Goal: Transaction & Acquisition: Purchase product/service

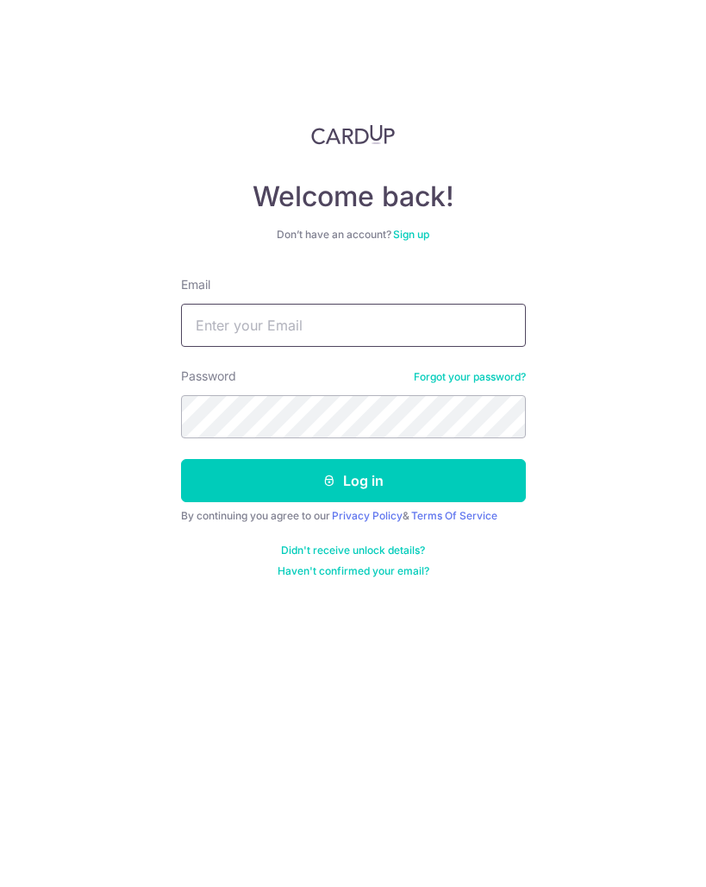
click at [310, 341] on input "Email" at bounding box center [353, 325] width 345 height 43
type input "[EMAIL_ADDRESS][DOMAIN_NAME]"
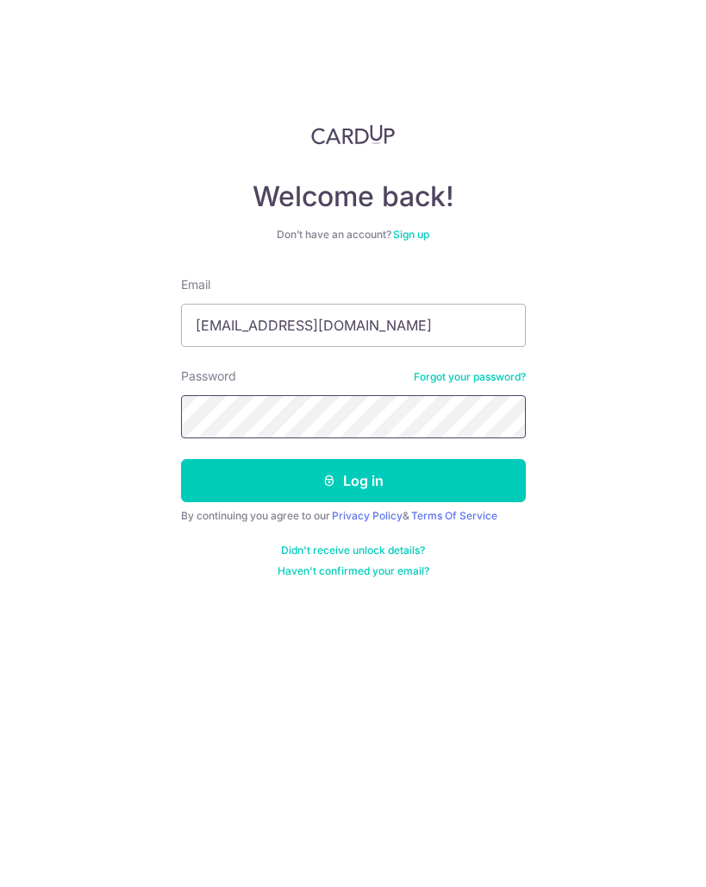
click at [181, 459] on button "Log in" at bounding box center [353, 480] width 345 height 43
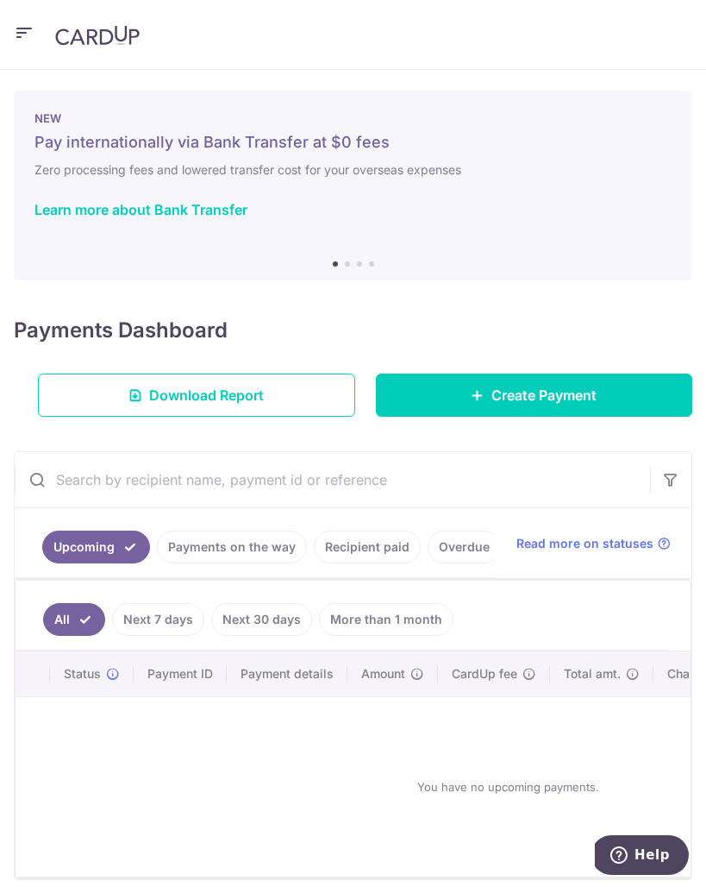
click at [25, 34] on icon "button" at bounding box center [24, 33] width 21 height 22
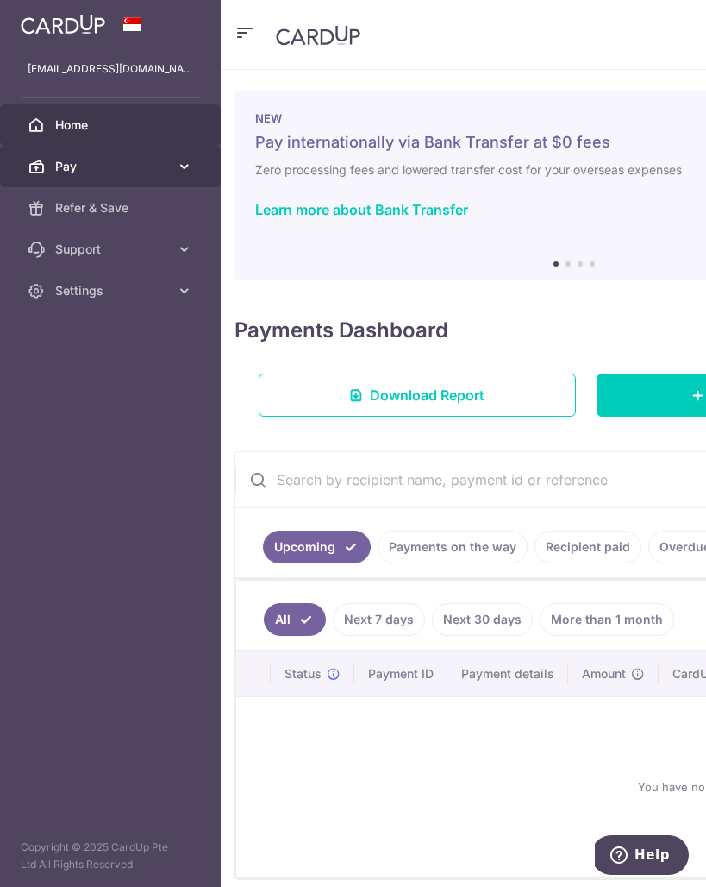
click at [144, 158] on span "Pay" at bounding box center [112, 166] width 114 height 17
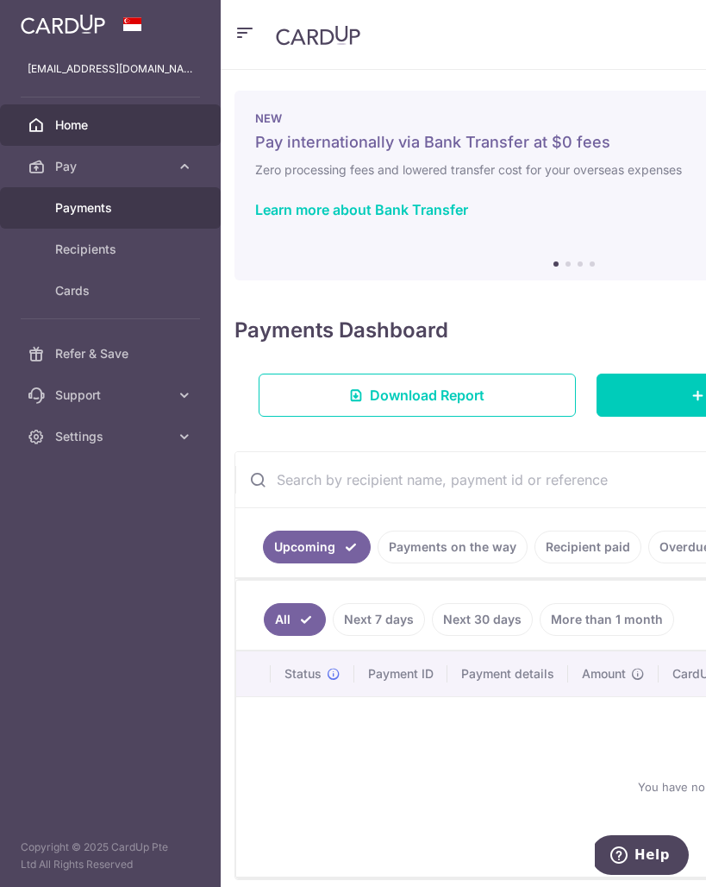
click at [116, 216] on link "Payments" at bounding box center [110, 207] width 221 height 41
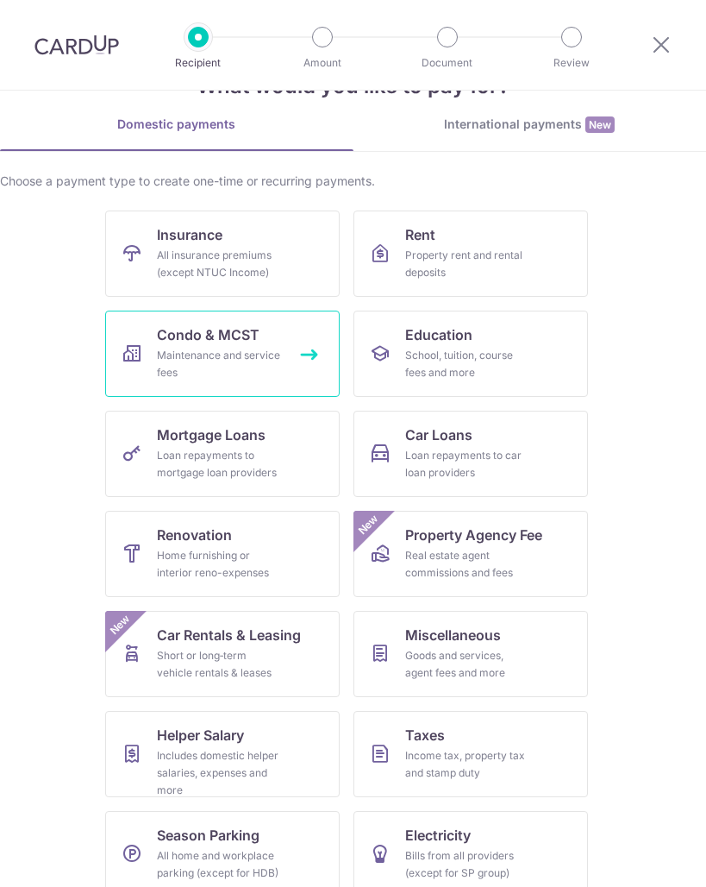
scroll to position [85, 0]
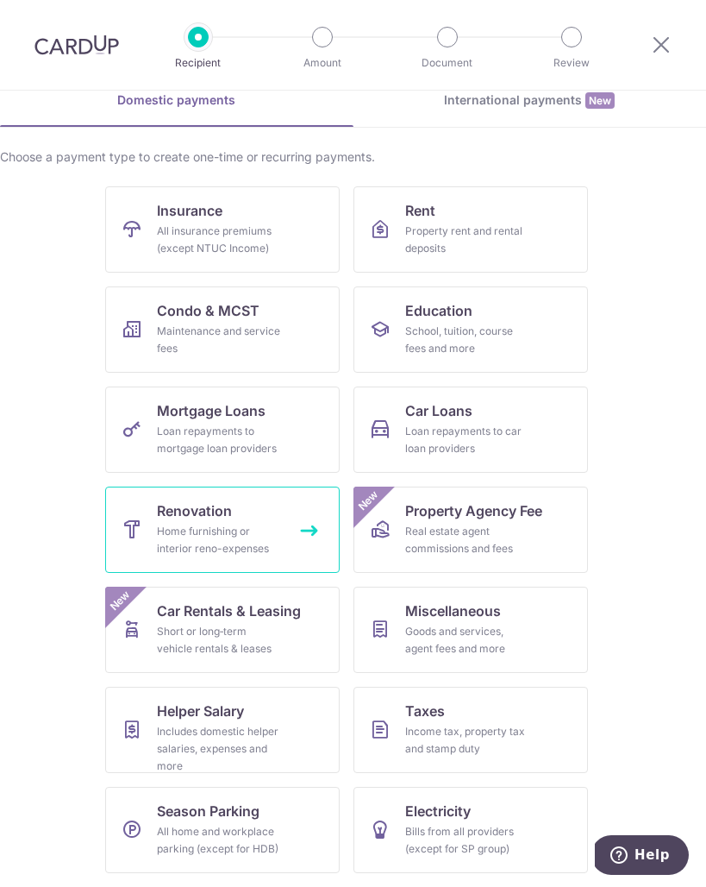
click at [255, 502] on link "Renovation Home furnishing or interior reno-expenses" at bounding box center [222, 529] width 235 height 86
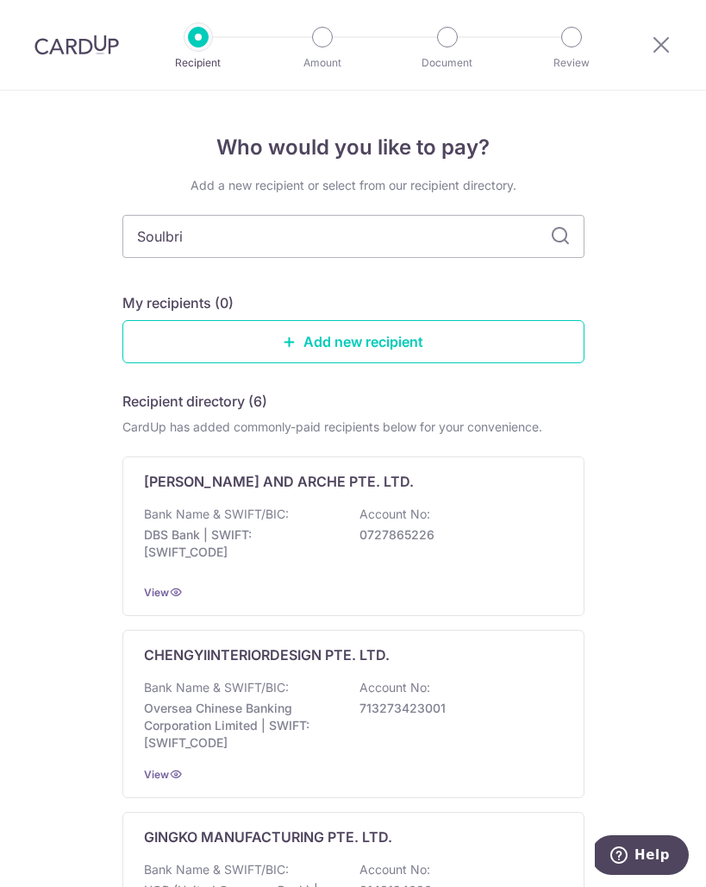
type input "Soulbrix"
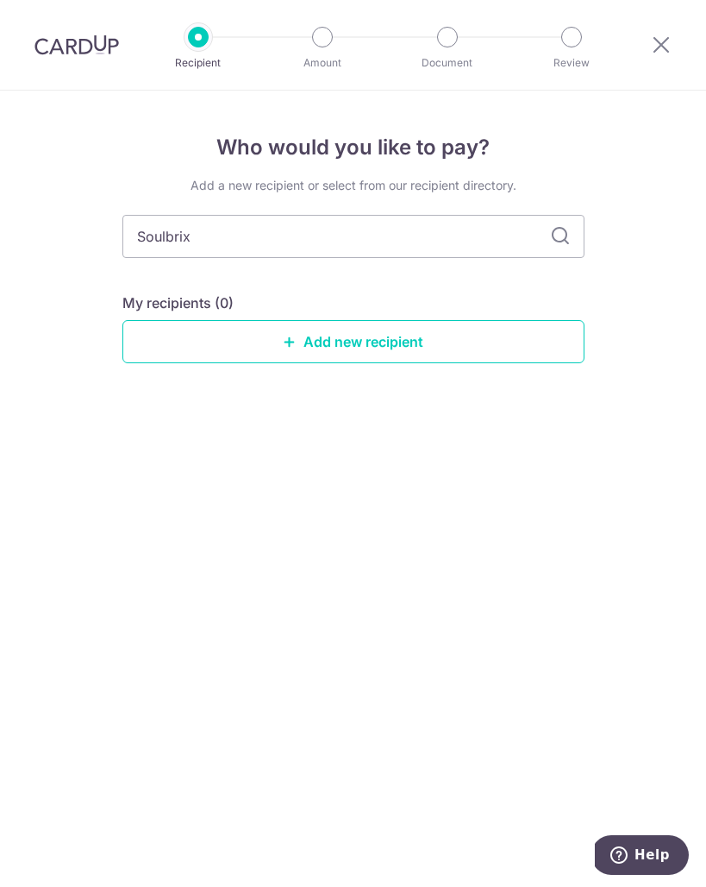
click at [561, 240] on icon at bounding box center [560, 236] width 21 height 21
drag, startPoint x: 259, startPoint y: 242, endPoint x: 63, endPoint y: 232, distance: 196.0
click at [63, 232] on div "Who would you like to pay? Add a new recipient or select from our recipient dir…" at bounding box center [353, 489] width 706 height 796
click at [566, 238] on icon at bounding box center [560, 236] width 21 height 21
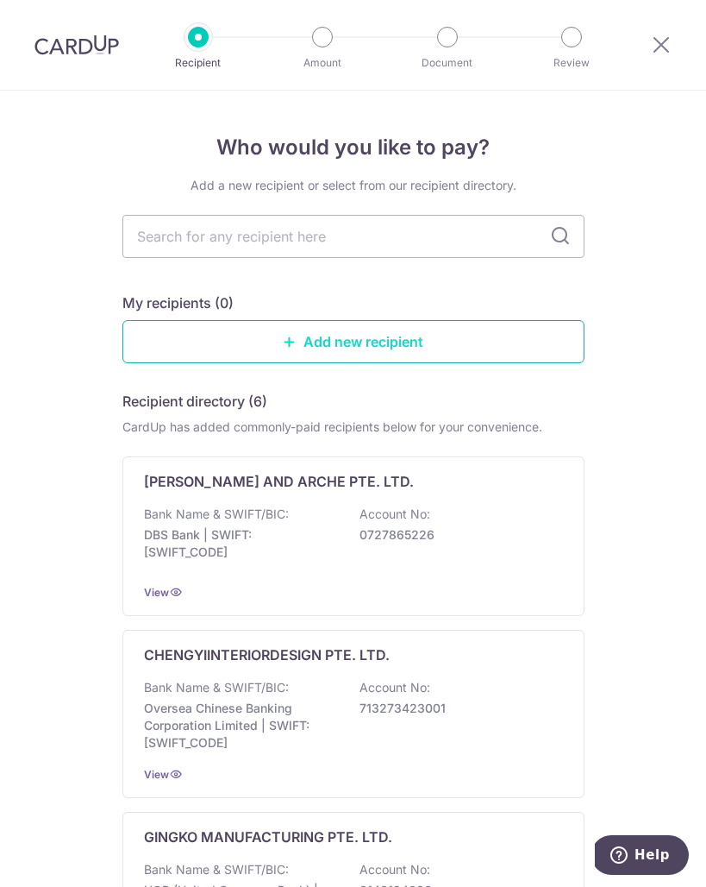
click at [277, 331] on link "Add new recipient" at bounding box center [353, 341] width 462 height 43
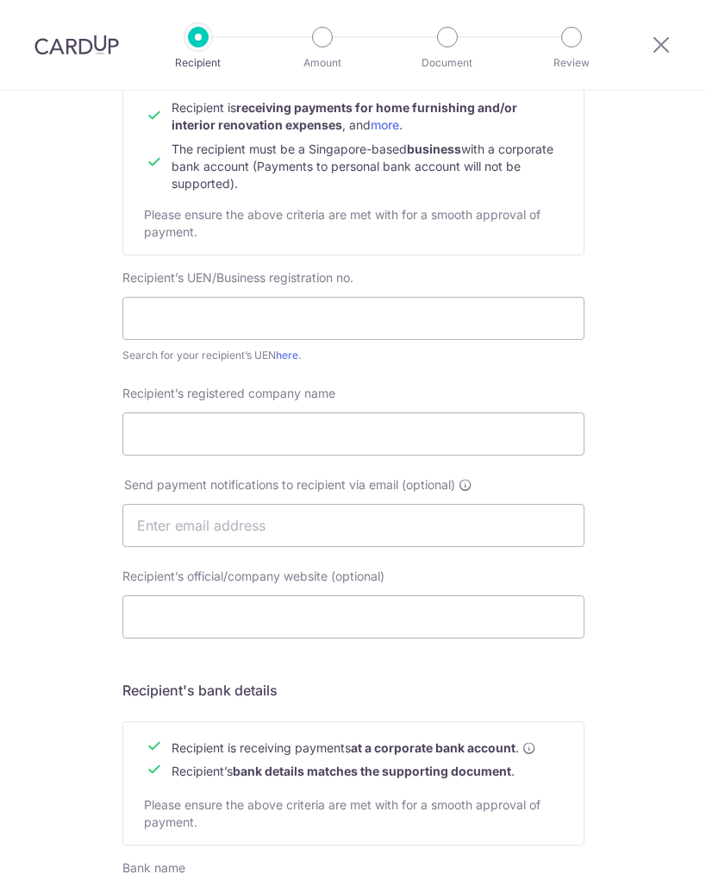
scroll to position [203, 0]
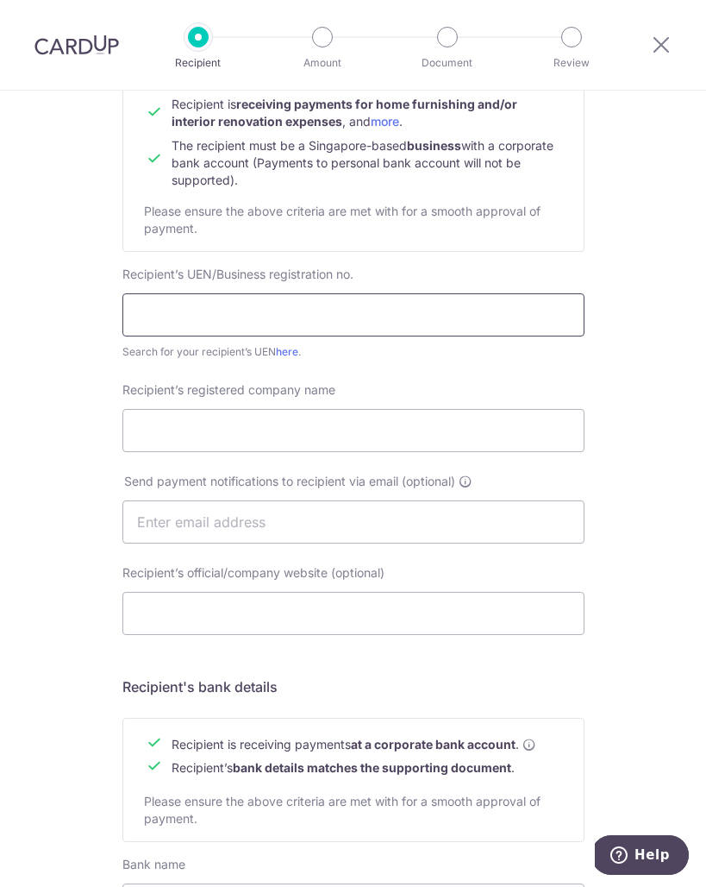
click at [281, 314] on input "text" at bounding box center [353, 314] width 462 height 43
type input "202245618W"
click at [273, 449] on input "Recipient’s registered company name" at bounding box center [353, 430] width 462 height 43
click at [278, 429] on input "Recipient’s registered company name" at bounding box center [353, 430] width 462 height 43
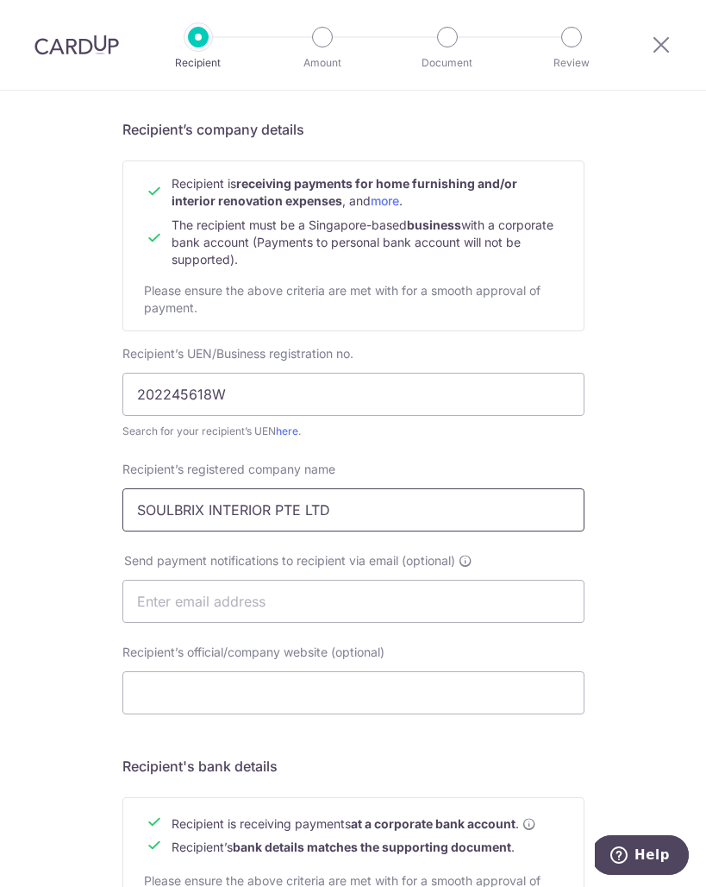
scroll to position [115, 0]
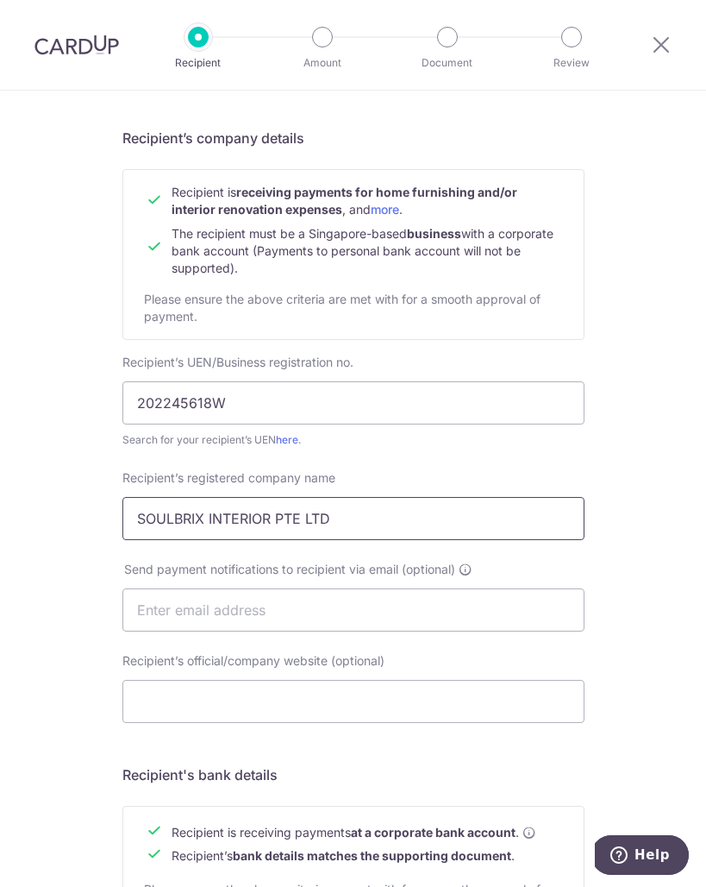
type input "SOULBRIX INTERIOR PTE LTD"
click at [89, 581] on div "Who would you like to pay? Your recipient does not need a CardUp account to rec…" at bounding box center [353, 628] width 706 height 1304
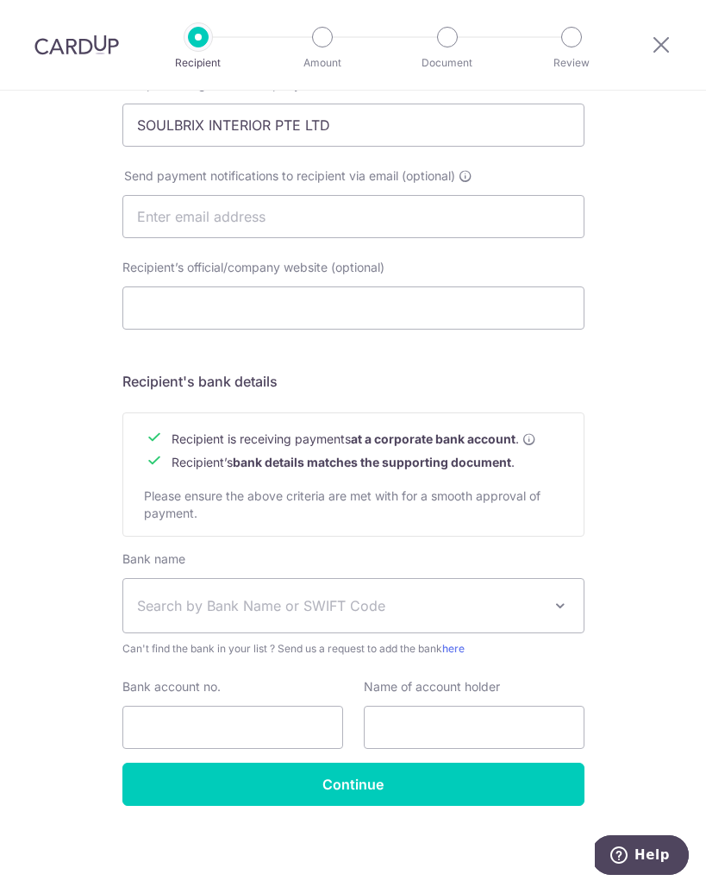
scroll to position [509, 0]
click at [220, 615] on span "Search by Bank Name or SWIFT Code" at bounding box center [339, 605] width 405 height 21
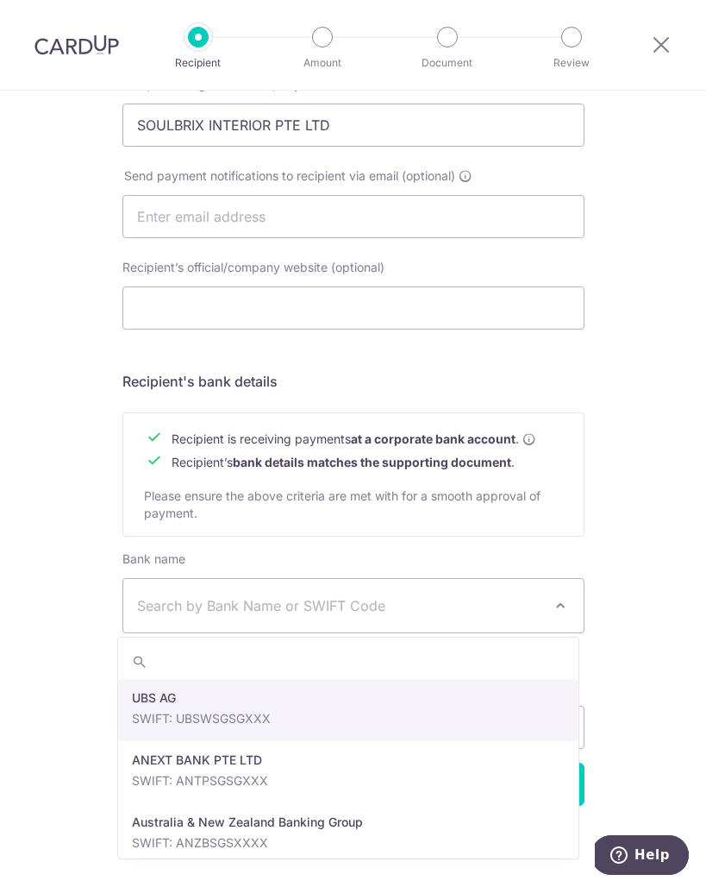
click at [215, 586] on span "Search by Bank Name or SWIFT Code" at bounding box center [353, 605] width 461 height 53
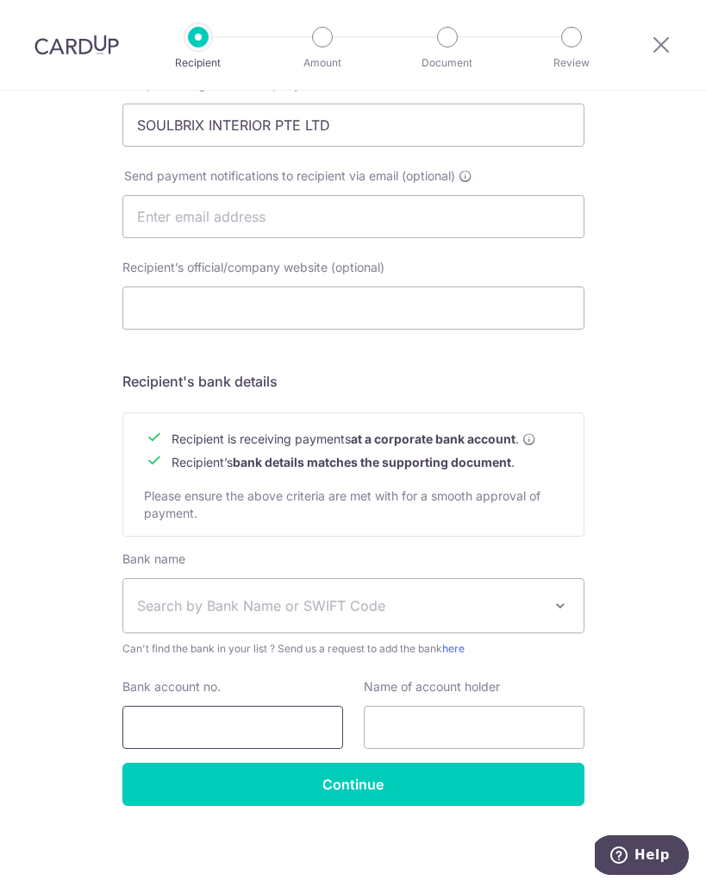
click at [172, 726] on input "Bank account no." at bounding box center [232, 726] width 221 height 43
type input "595175167001"
click at [411, 680] on label "Name of account holder" at bounding box center [432, 686] width 136 height 17
click at [424, 730] on input "text" at bounding box center [474, 726] width 221 height 43
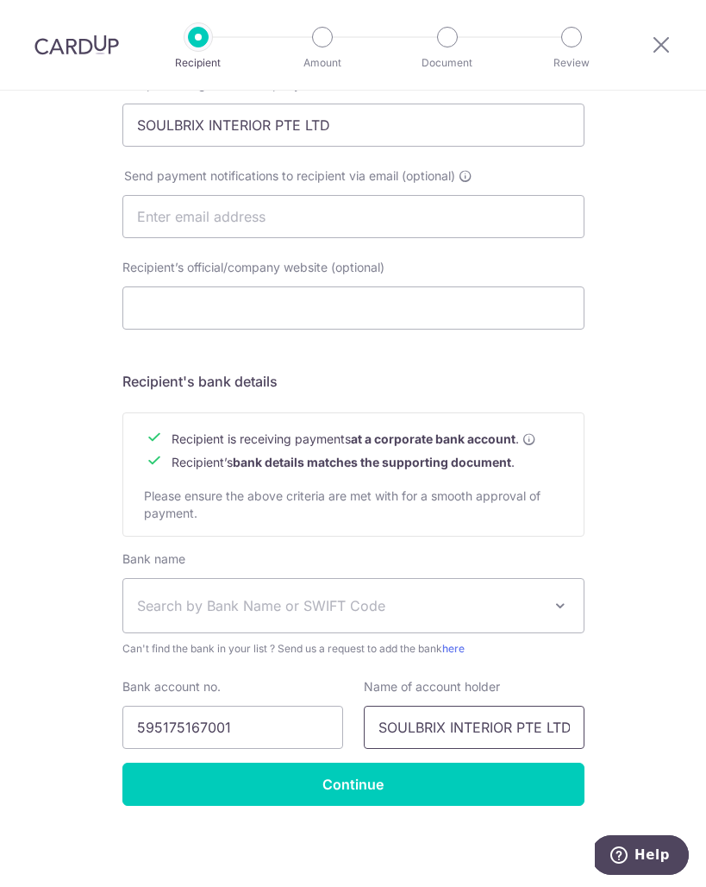
scroll to position [0, 3]
type input "SOULBRIX INTERIOR PTE LTD"
click at [663, 616] on div "Who would you like to pay? Your recipient does not need a CardUp account to rec…" at bounding box center [353, 235] width 706 height 1304
drag, startPoint x: 241, startPoint y: 728, endPoint x: 66, endPoint y: 724, distance: 175.1
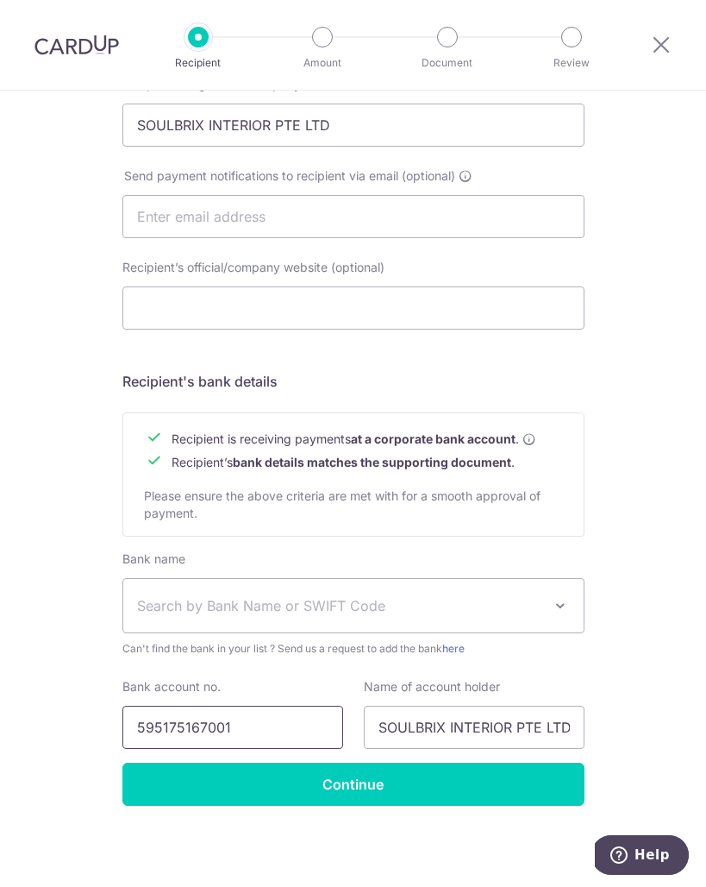
click at [66, 724] on div "Who would you like to pay? Your recipient does not need a CardUp account to rec…" at bounding box center [353, 235] width 706 height 1304
click at [307, 611] on span "Search by Bank Name or SWIFT Code" at bounding box center [339, 605] width 405 height 21
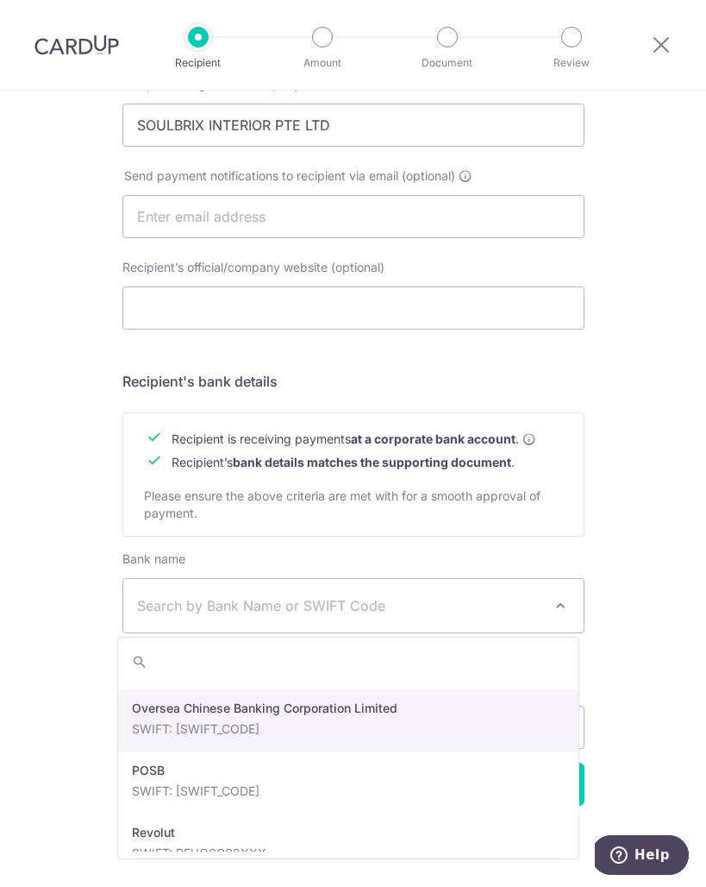
scroll to position [2698, 0]
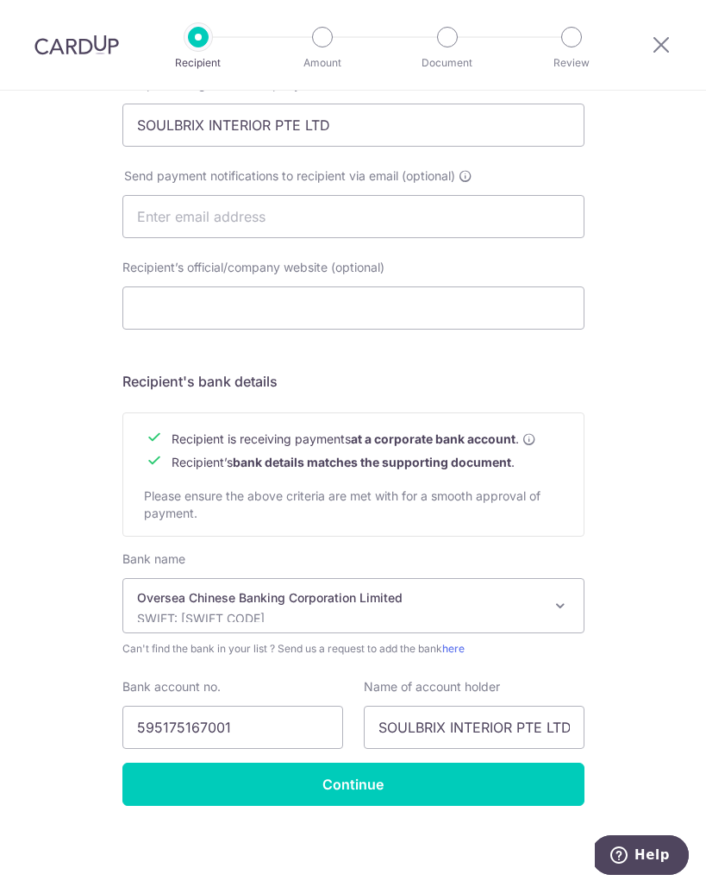
select select "12"
click at [464, 646] on link "here" at bounding box center [453, 648] width 22 height 13
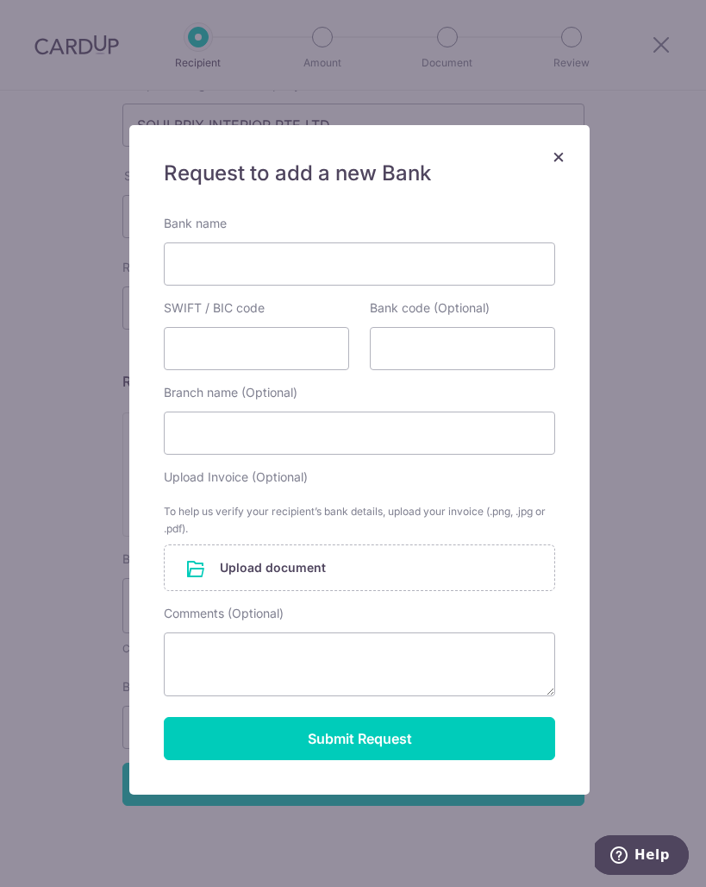
click at [553, 156] on span "×" at bounding box center [559, 155] width 14 height 25
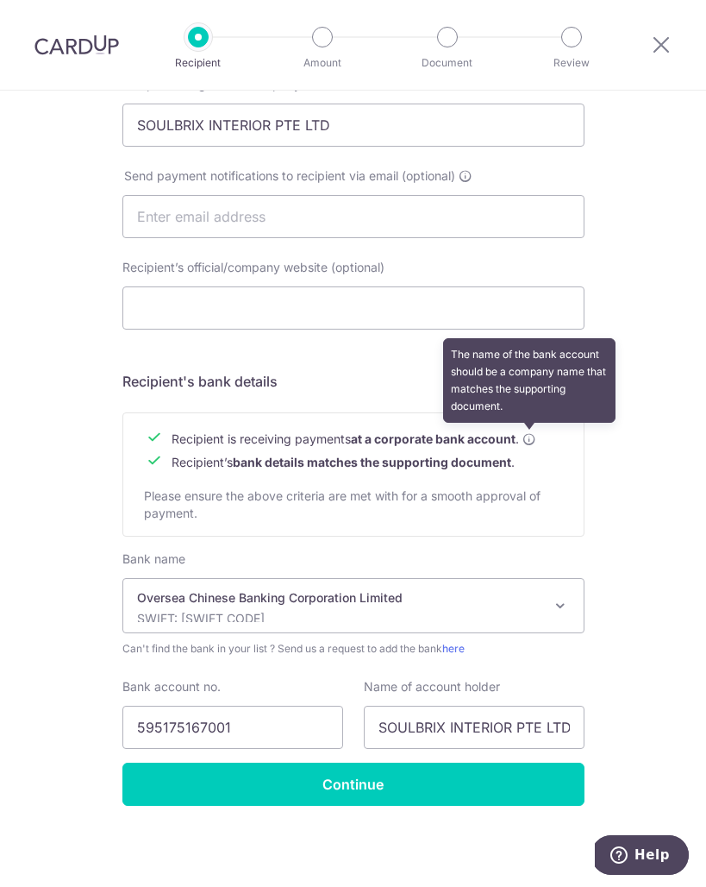
click at [531, 441] on icon at bounding box center [530, 439] width 14 height 14
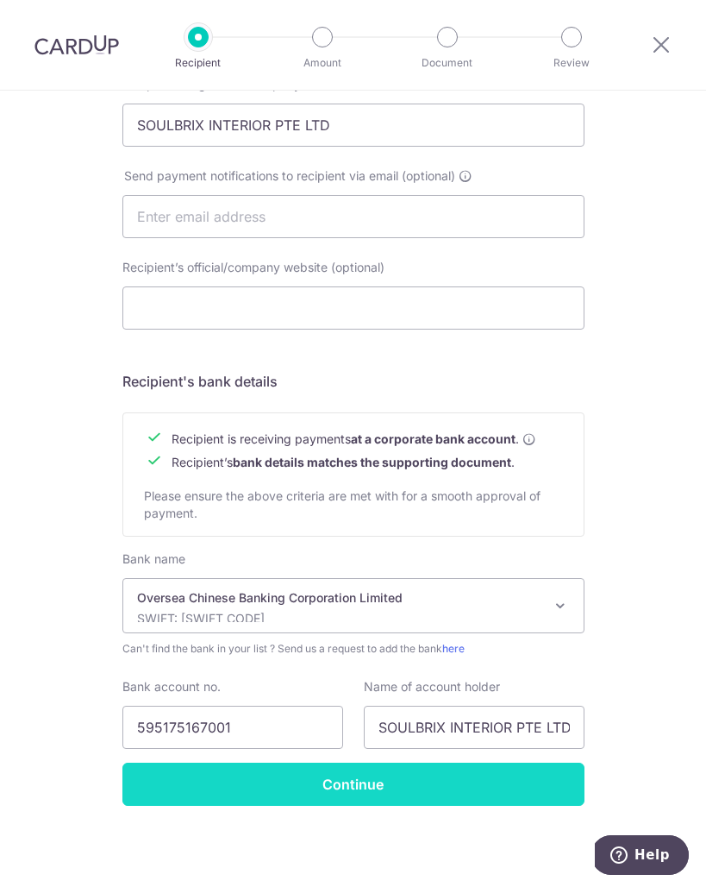
click at [562, 787] on input "Continue" at bounding box center [353, 783] width 462 height 43
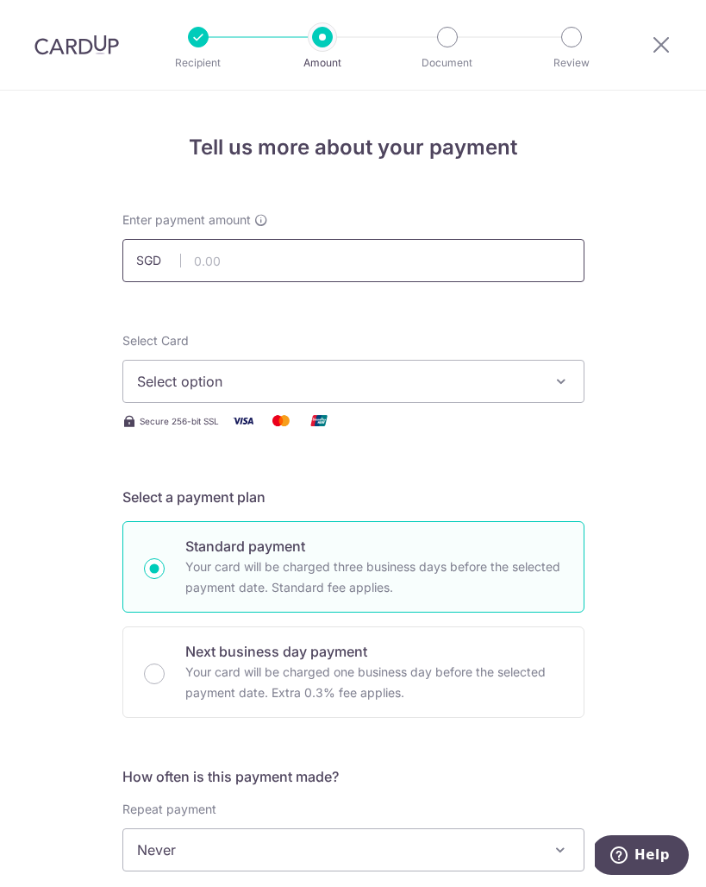
click at [422, 261] on input "text" at bounding box center [353, 260] width 462 height 43
type input "1,000.00"
click at [444, 395] on button "Select option" at bounding box center [353, 381] width 462 height 43
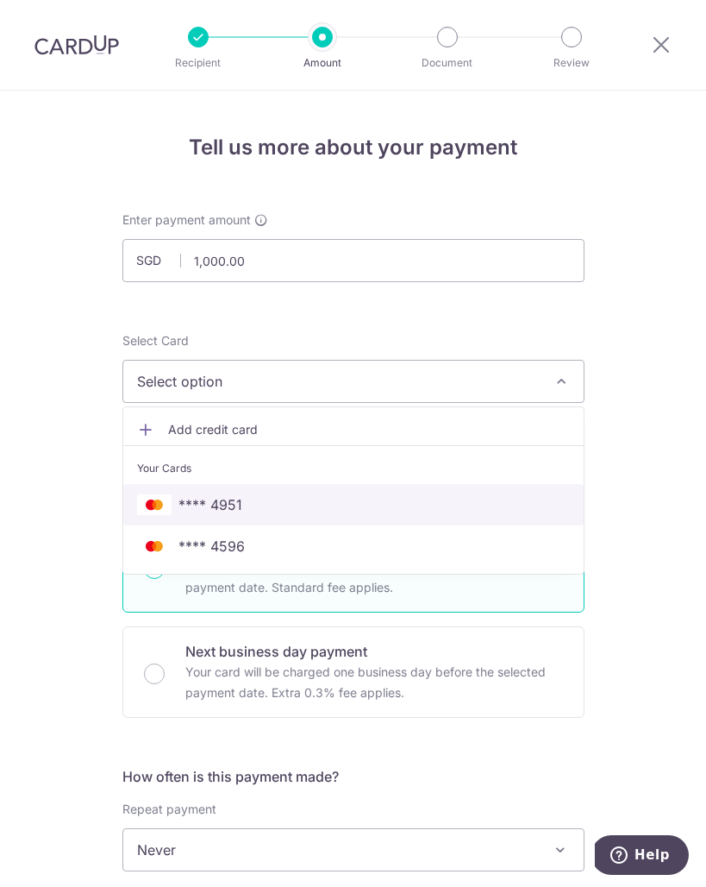
click at [411, 492] on link "**** 4951" at bounding box center [353, 504] width 461 height 41
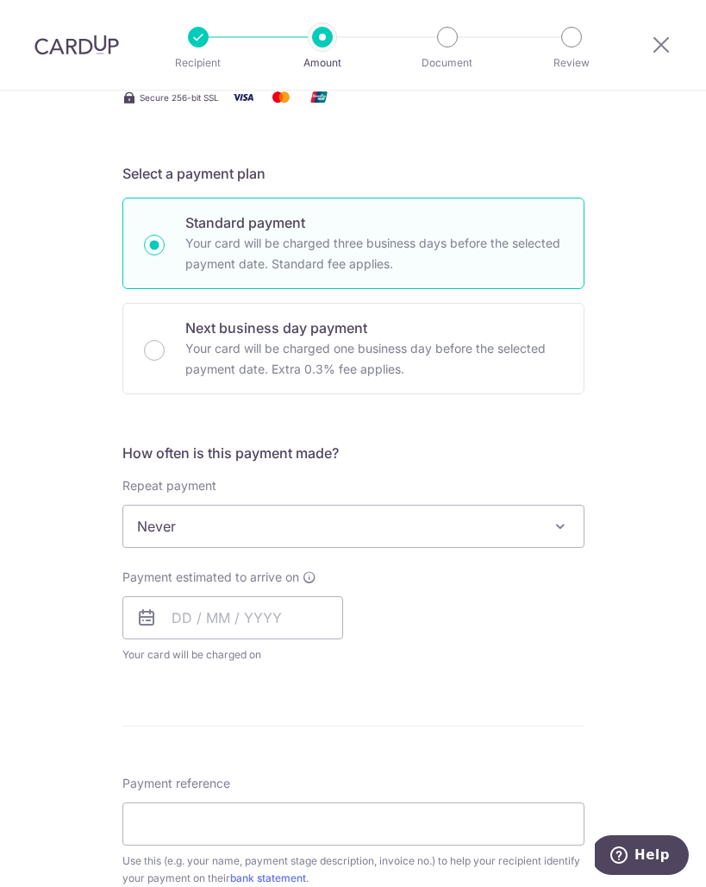
scroll to position [330, 0]
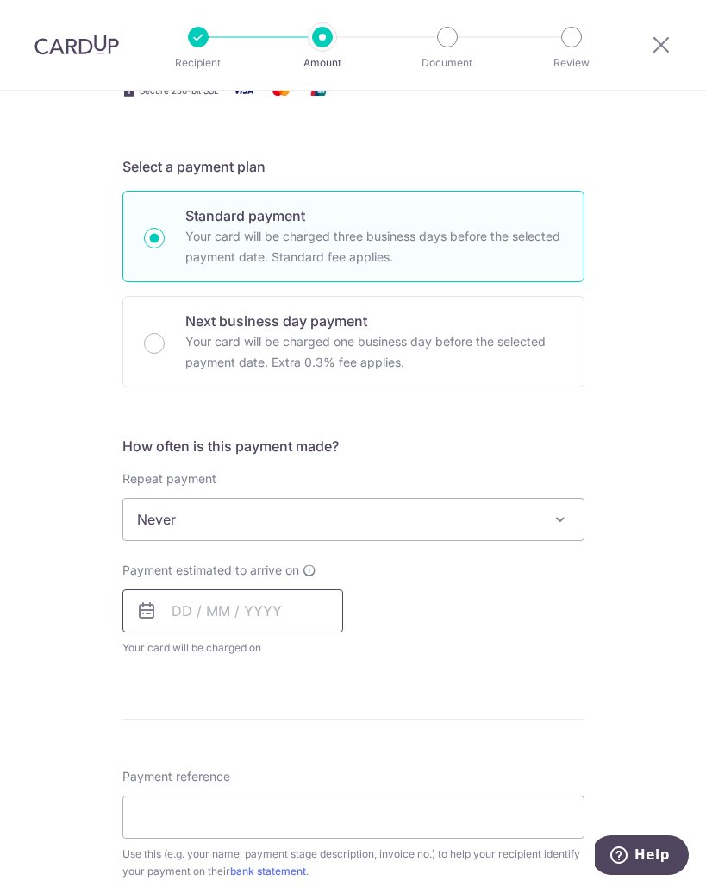
click at [190, 608] on input "text" at bounding box center [232, 610] width 221 height 43
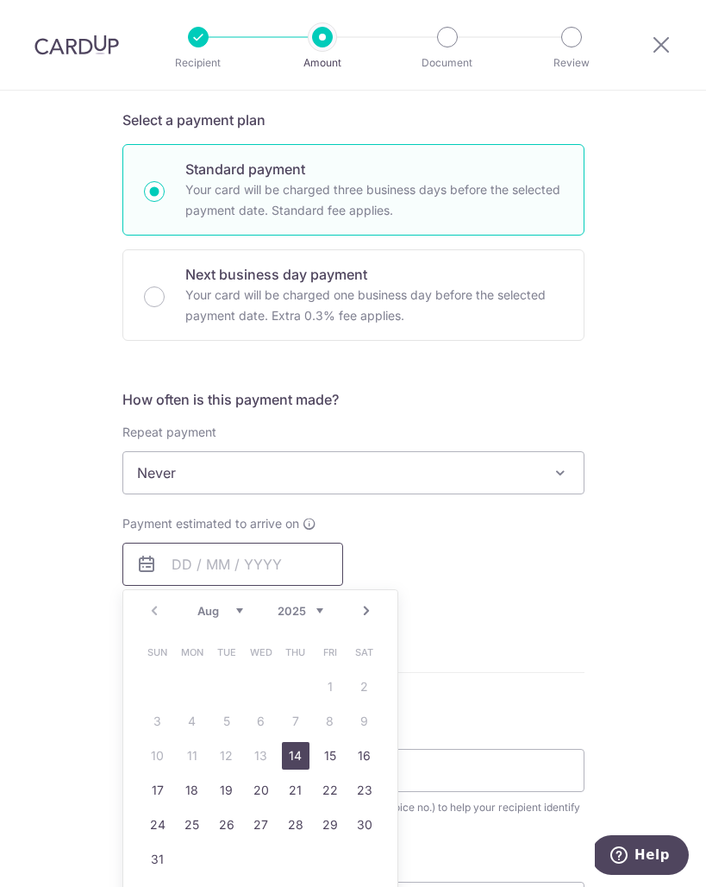
scroll to position [401, 0]
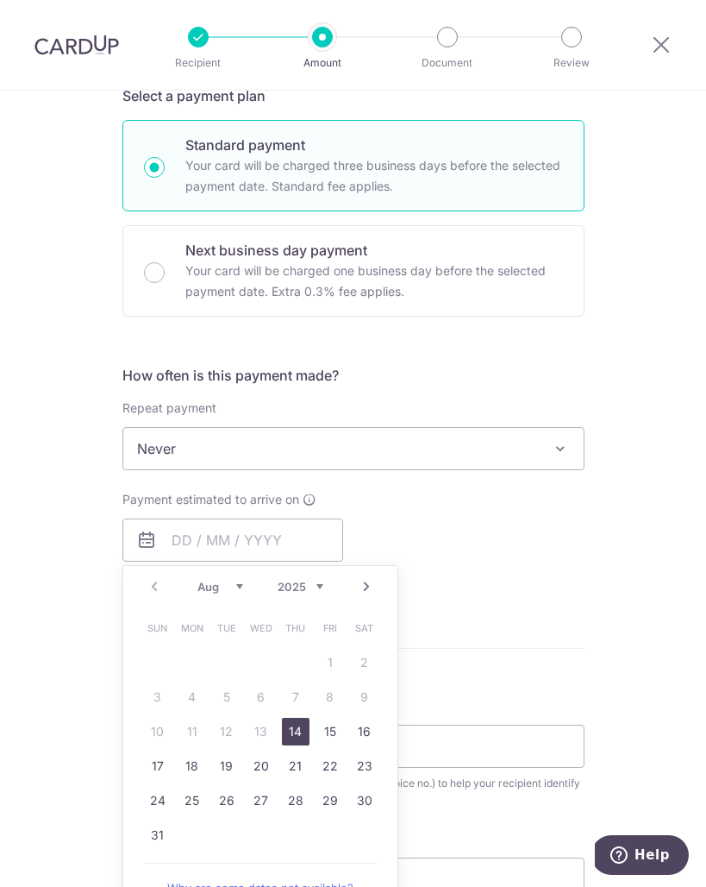
drag, startPoint x: 288, startPoint y: 737, endPoint x: 398, endPoint y: 666, distance: 130.4
click at [288, 737] on link "14" at bounding box center [296, 732] width 28 height 28
type input "14/08/2025"
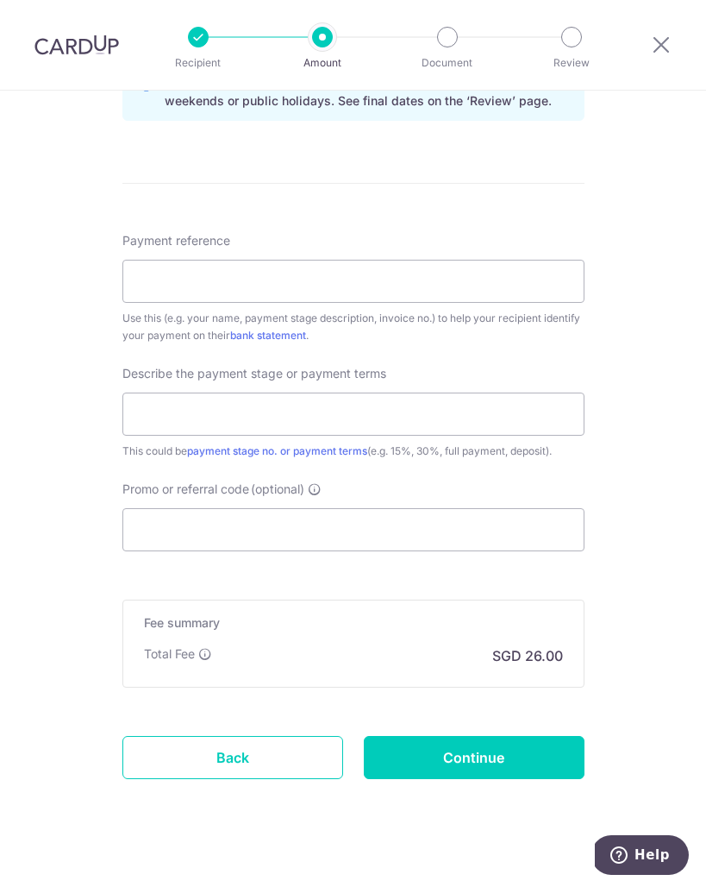
scroll to position [922, 0]
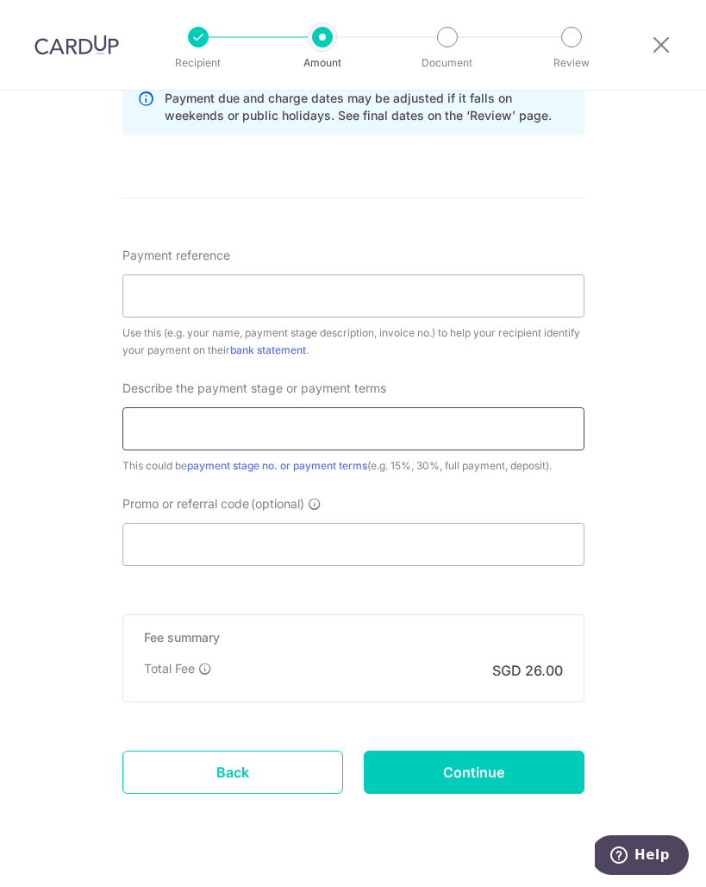
click at [468, 434] on input "text" at bounding box center [353, 428] width 462 height 43
type input "Deposit"
click at [265, 286] on input "Payment reference" at bounding box center [353, 295] width 462 height 43
type input "A"
type input "f"
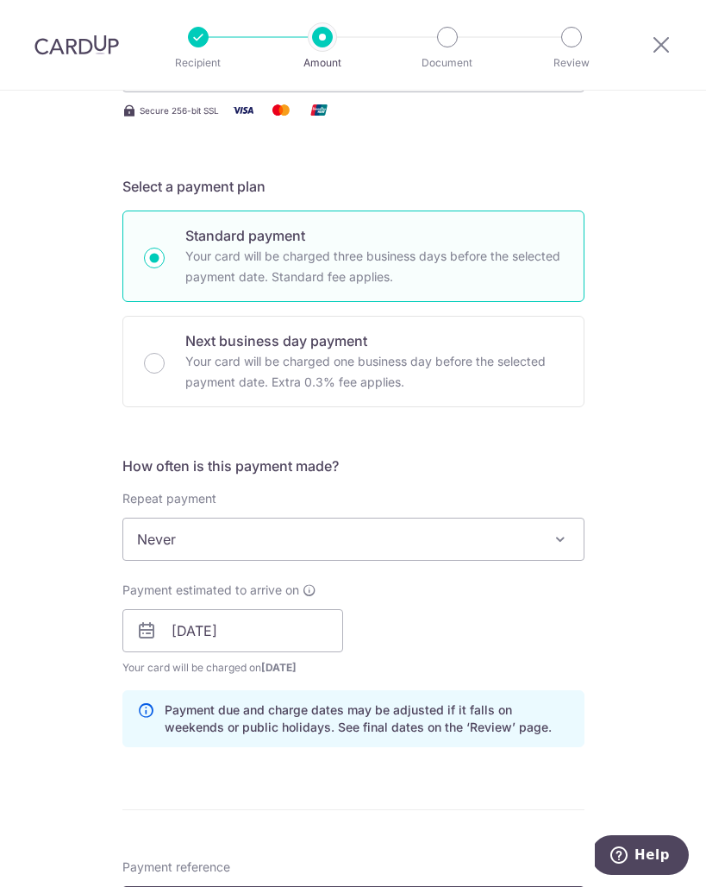
scroll to position [896, 0]
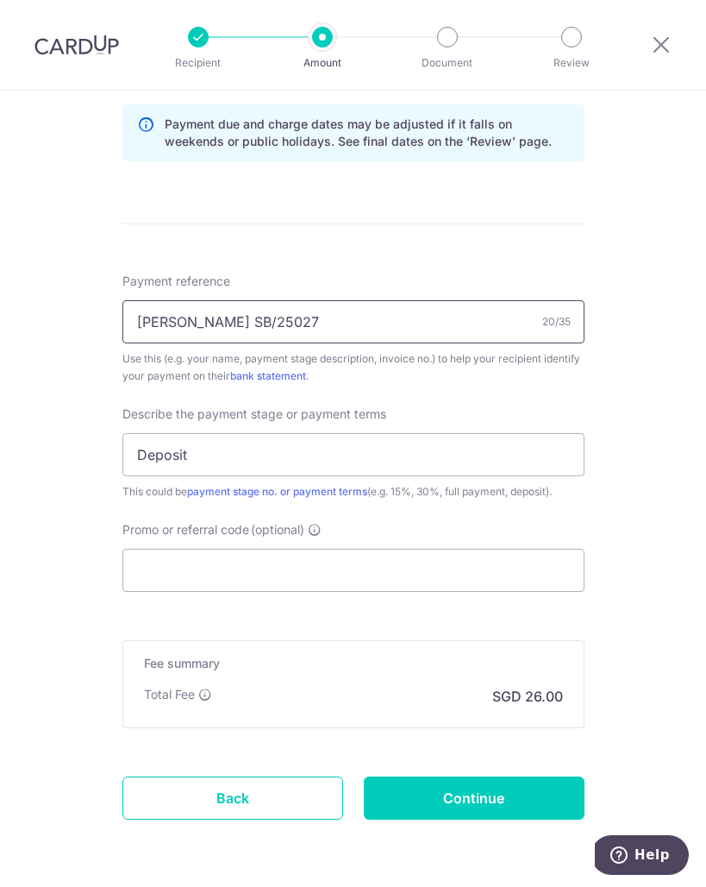
type input "Afiq Irsyad SB/25027"
click at [283, 576] on input "Promo or referral code (optional)" at bounding box center [353, 570] width 462 height 43
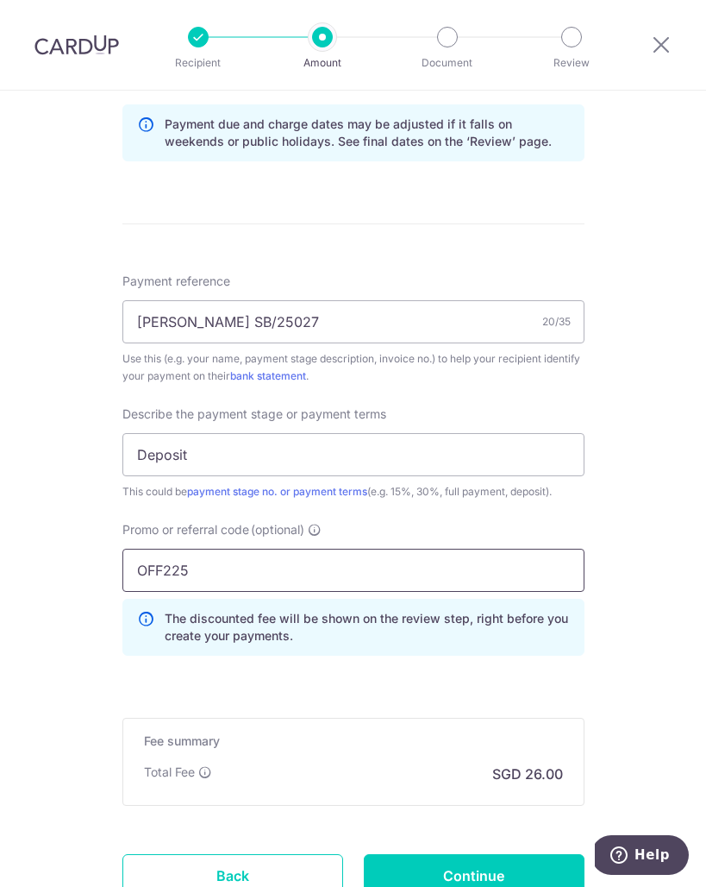
type input "OFF225"
click at [655, 633] on div "Tell us more about your payment Enter payment amount SGD 1,000.00 1000.00 Recip…" at bounding box center [353, 110] width 706 height 1832
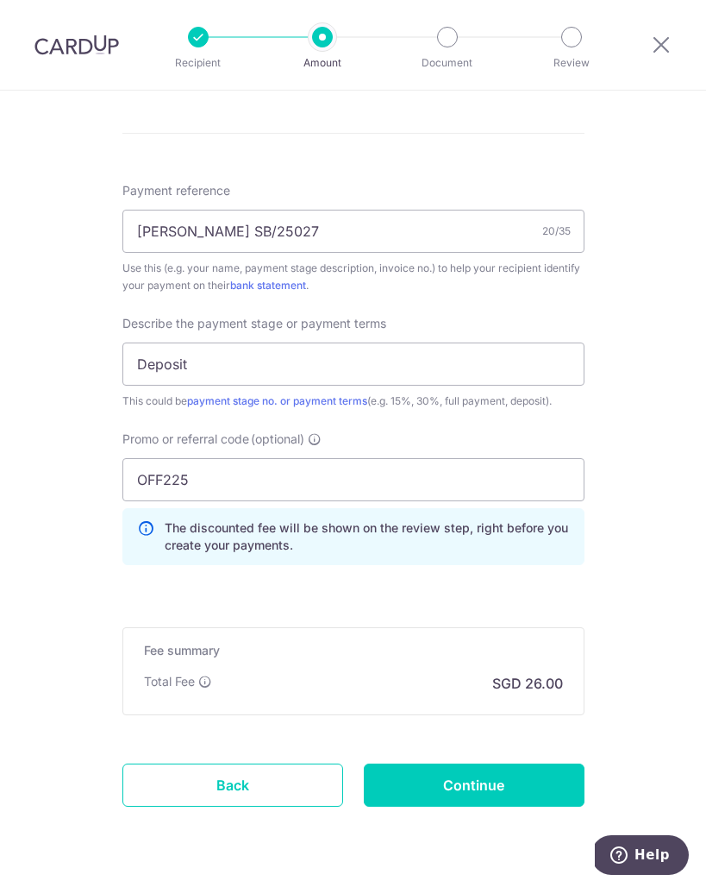
scroll to position [1036, 0]
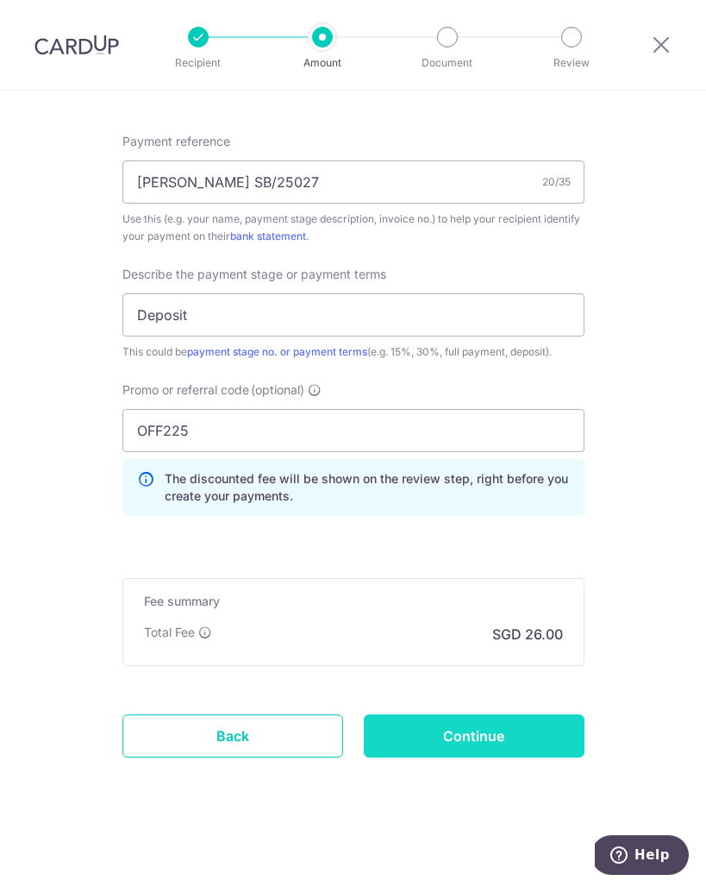
click at [539, 741] on input "Continue" at bounding box center [474, 735] width 221 height 43
type input "Create Schedule"
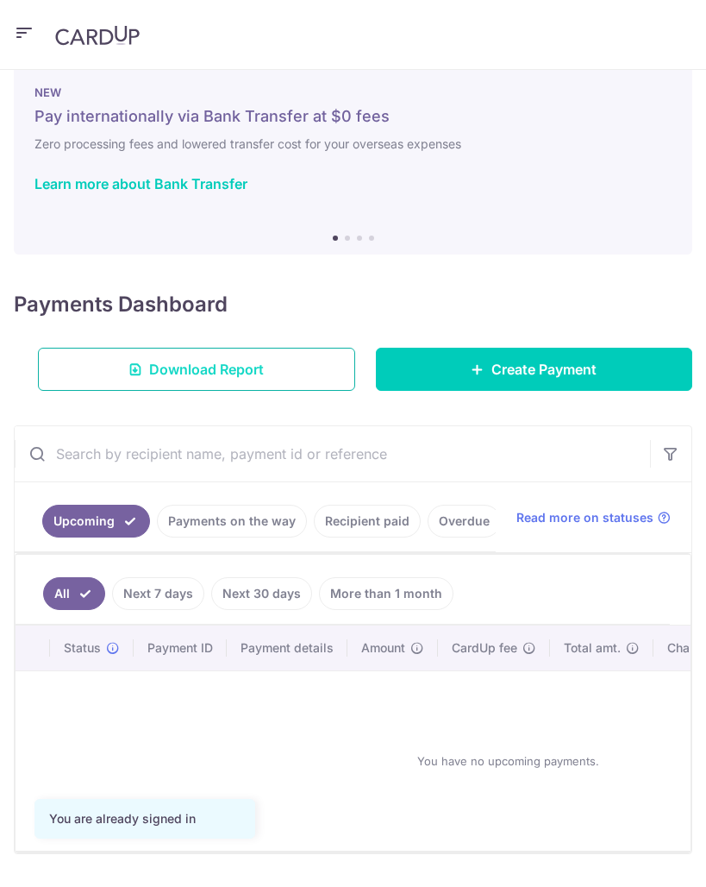
scroll to position [97, 0]
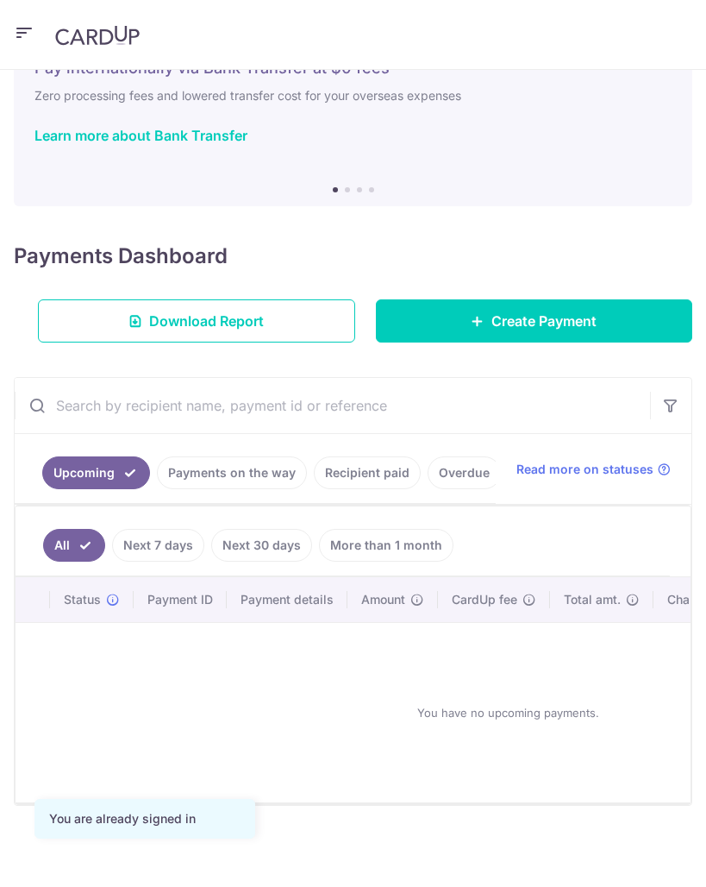
click at [28, 31] on icon "button" at bounding box center [24, 33] width 21 height 22
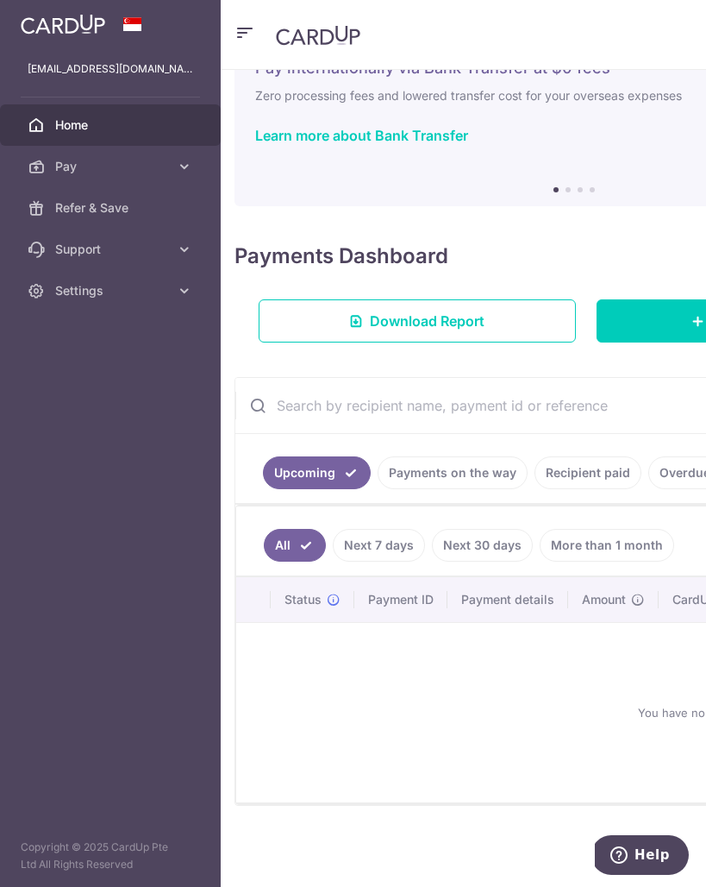
click at [113, 129] on span "Home" at bounding box center [112, 124] width 114 height 17
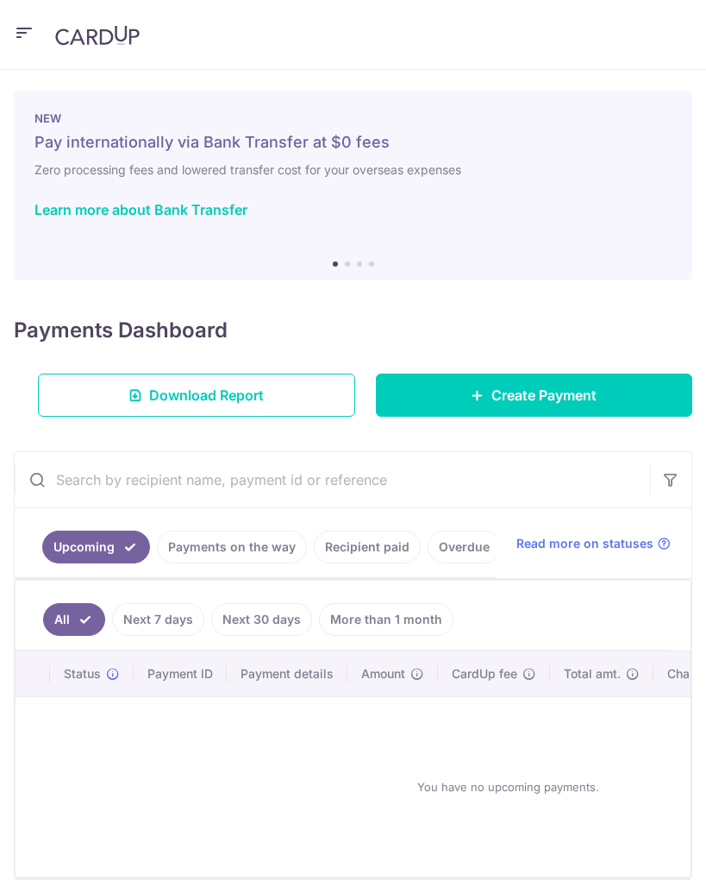
click at [14, 31] on icon "button" at bounding box center [24, 33] width 21 height 22
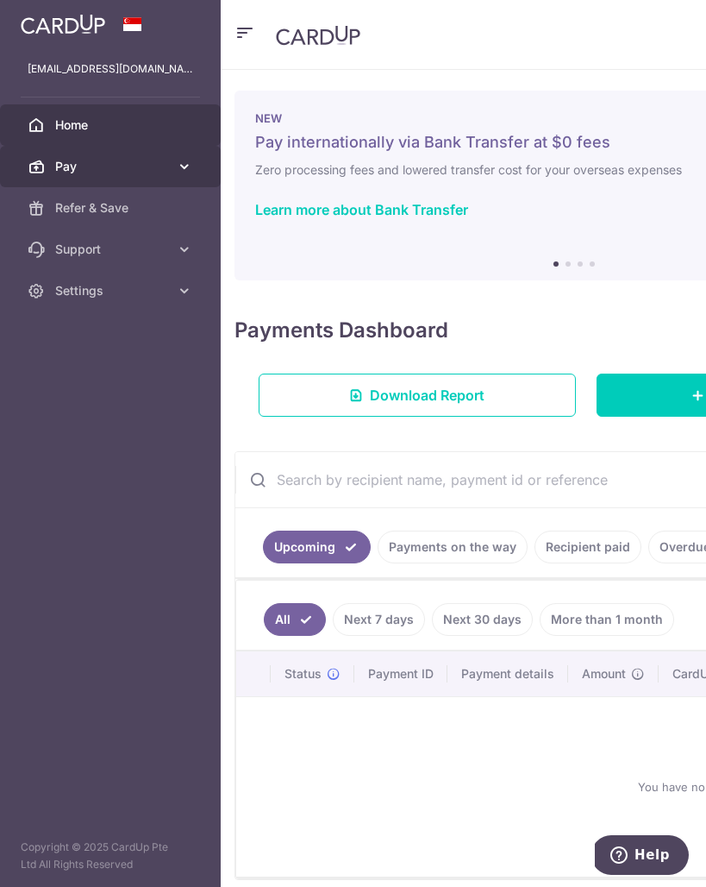
click at [182, 171] on icon at bounding box center [184, 166] width 17 height 17
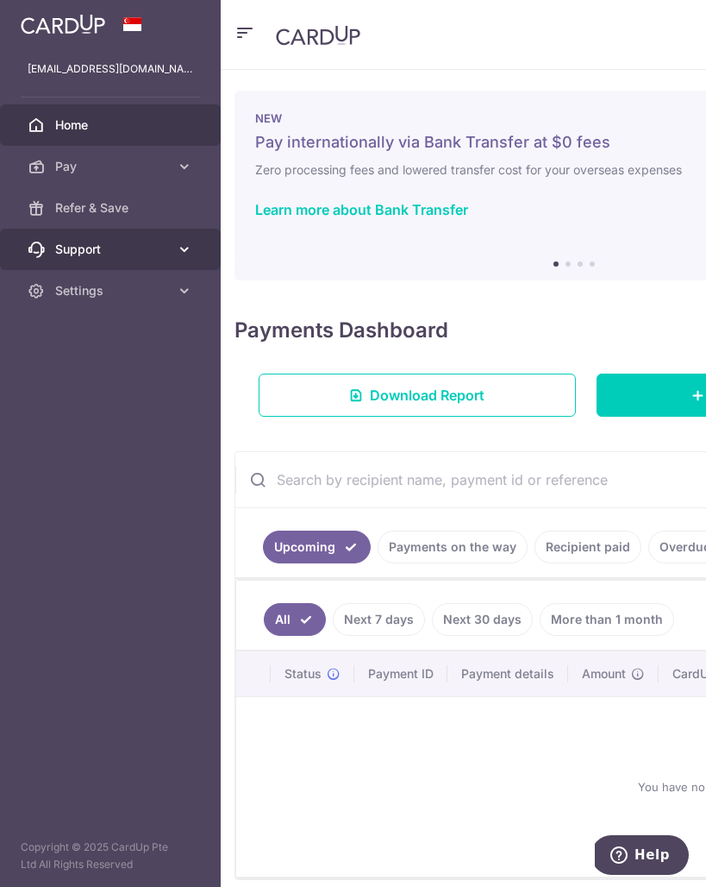
click at [164, 251] on span "Support" at bounding box center [112, 249] width 114 height 17
click at [171, 251] on link "Support" at bounding box center [110, 249] width 221 height 41
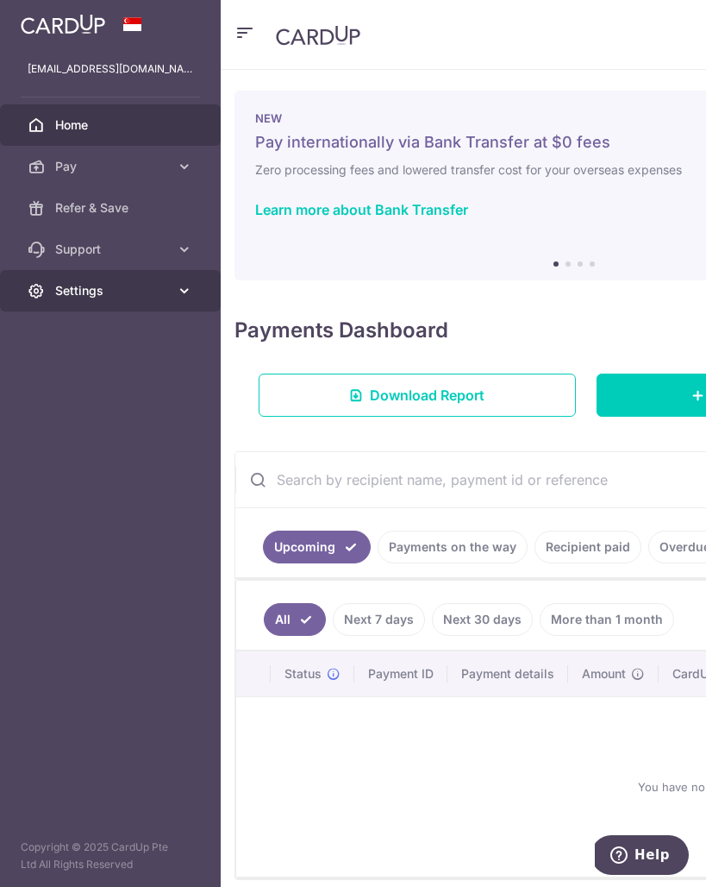
click at [167, 303] on link "Settings" at bounding box center [110, 290] width 221 height 41
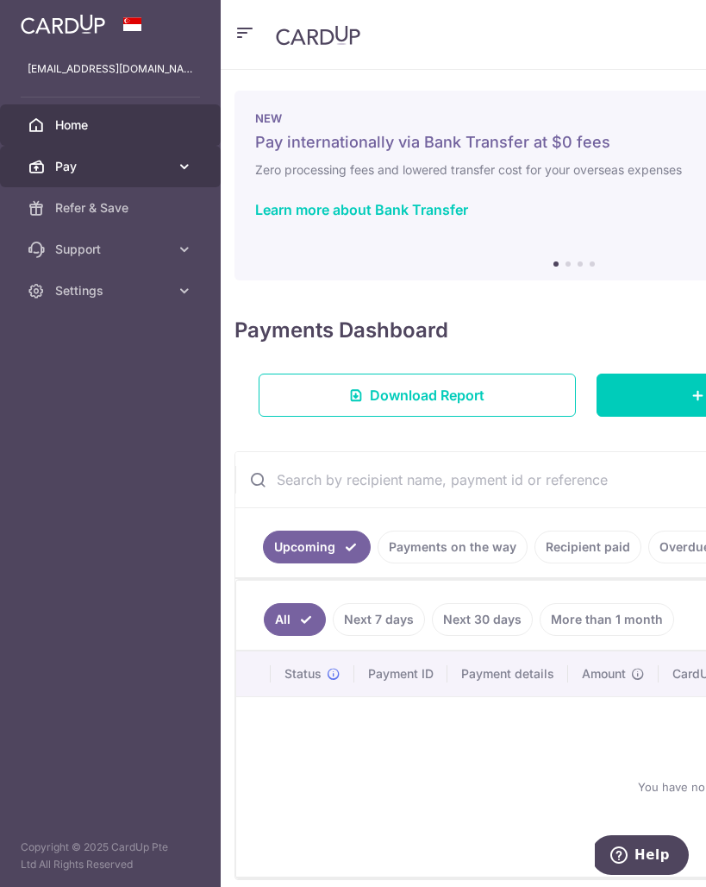
click at [84, 165] on span "Pay" at bounding box center [112, 166] width 114 height 17
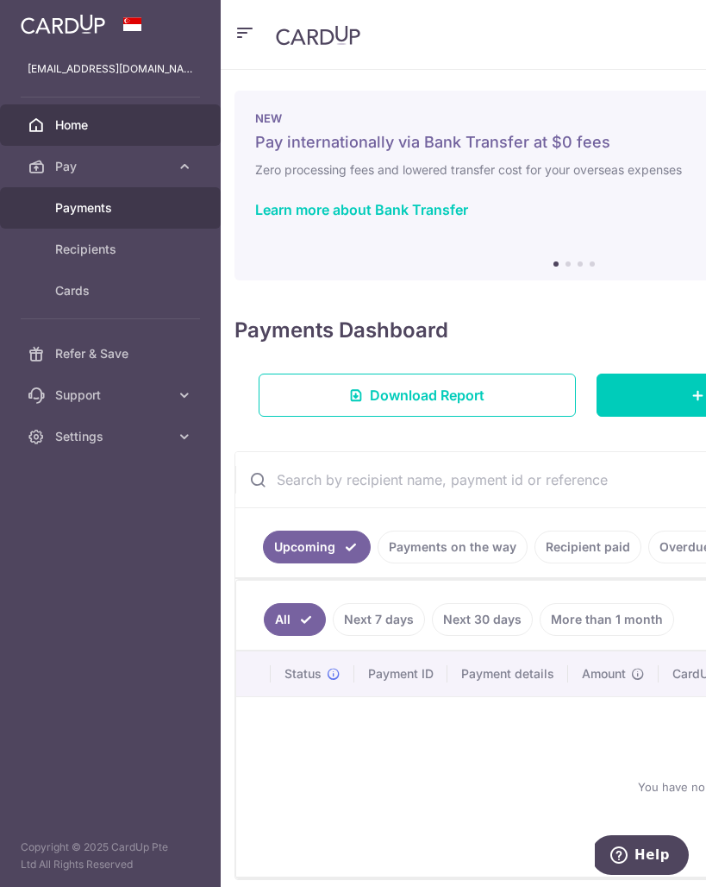
click at [99, 210] on span "Payments" at bounding box center [112, 207] width 114 height 17
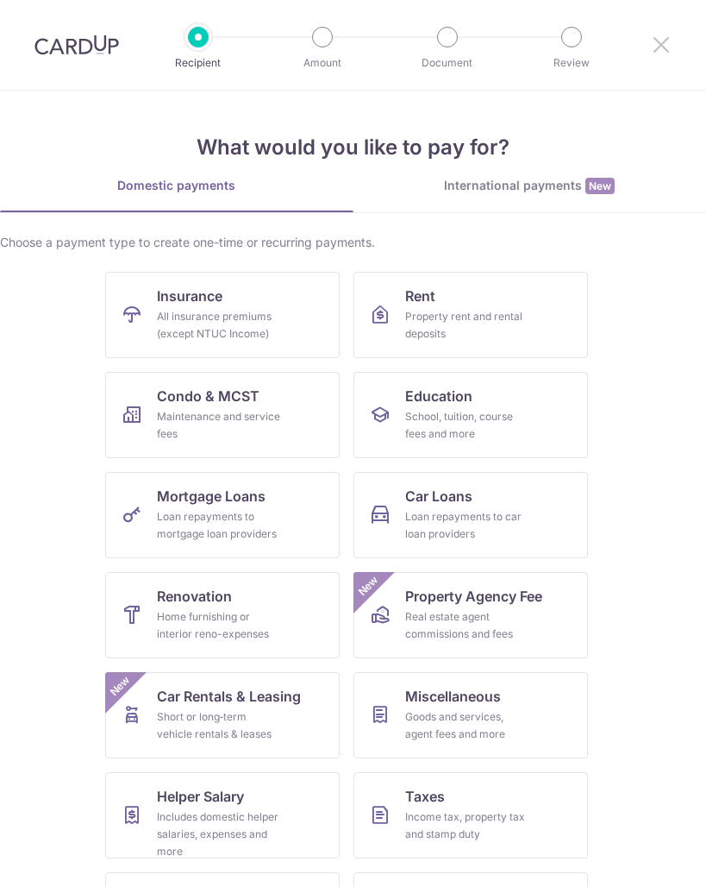
click at [665, 38] on icon at bounding box center [661, 45] width 21 height 22
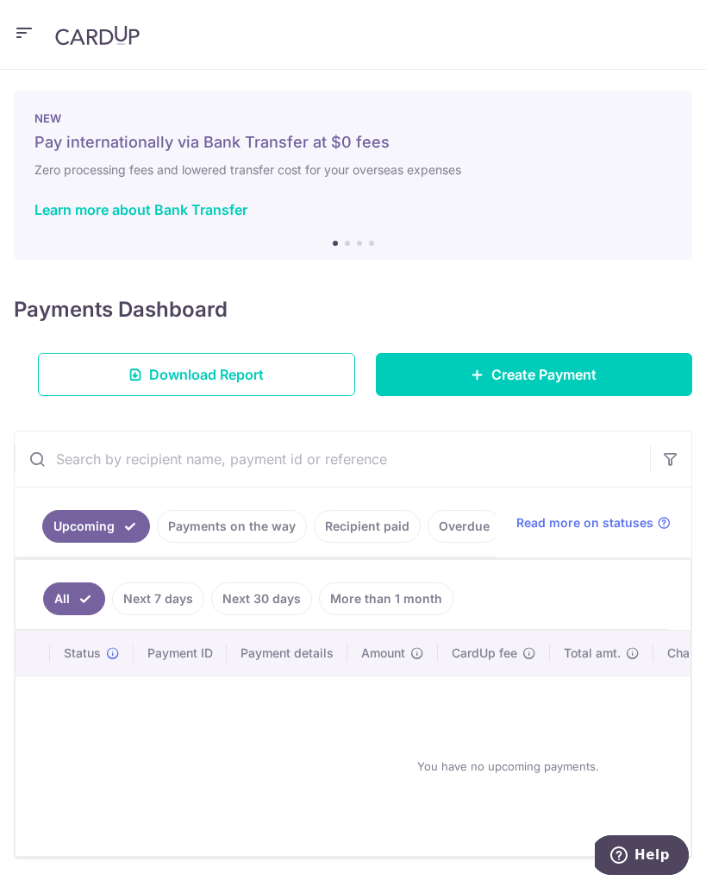
click at [14, 34] on icon "button" at bounding box center [24, 33] width 21 height 22
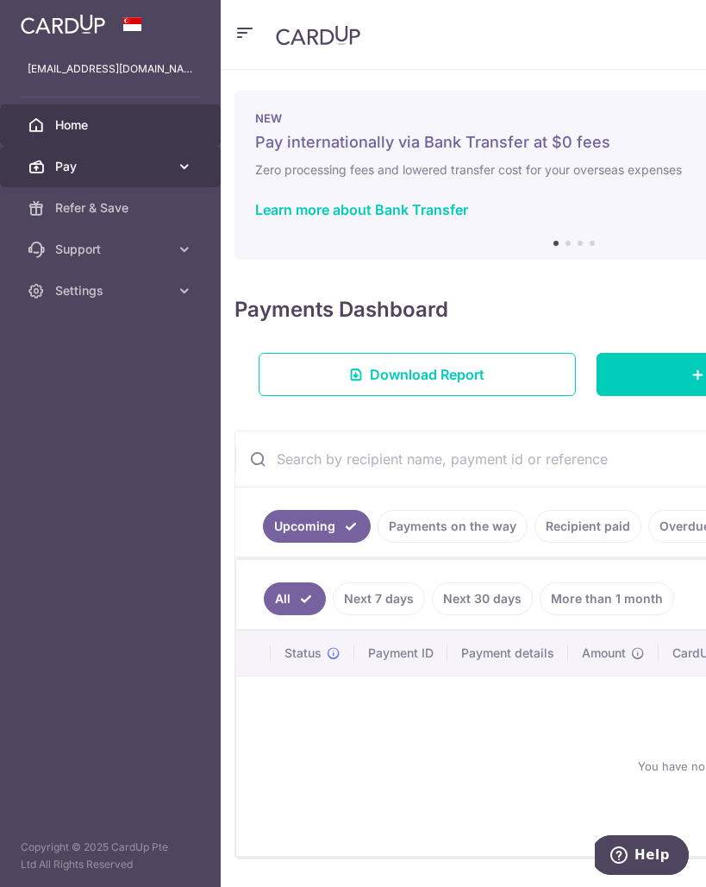
click at [168, 162] on span "Pay" at bounding box center [112, 166] width 114 height 17
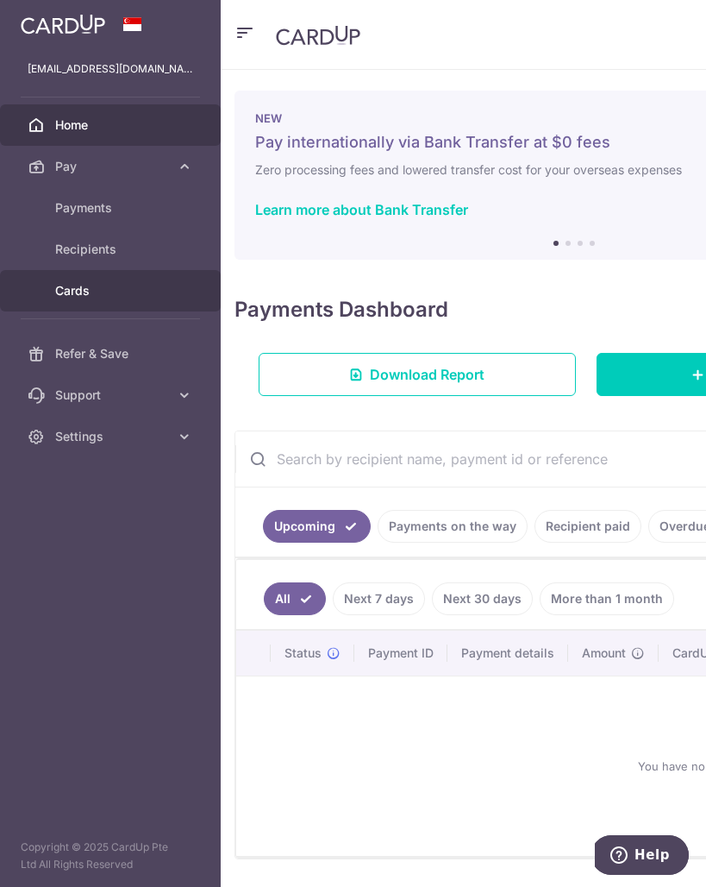
click at [130, 291] on span "Cards" at bounding box center [112, 290] width 114 height 17
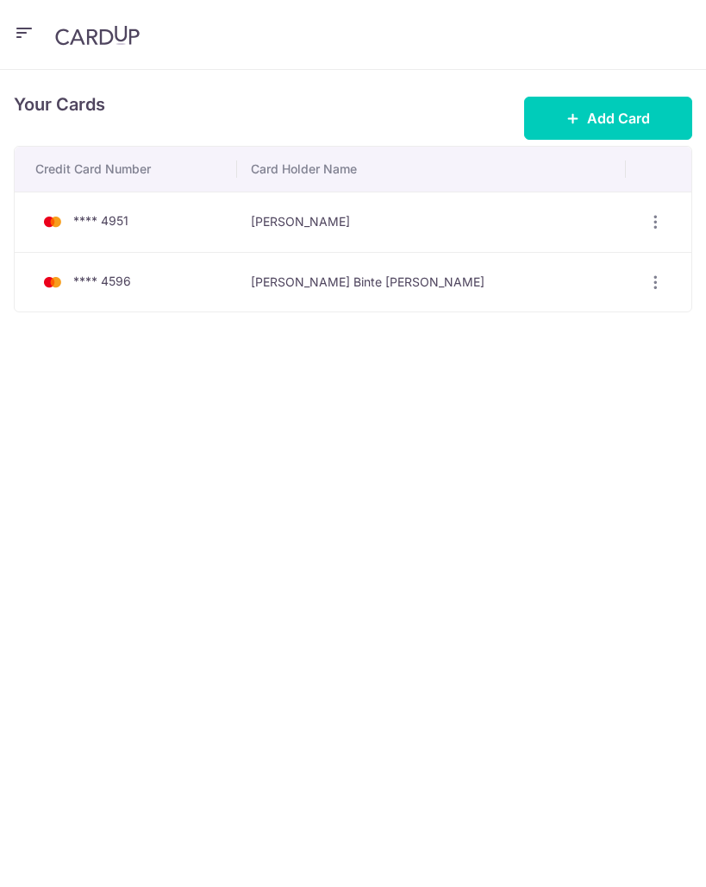
click at [21, 25] on icon "button" at bounding box center [24, 33] width 21 height 22
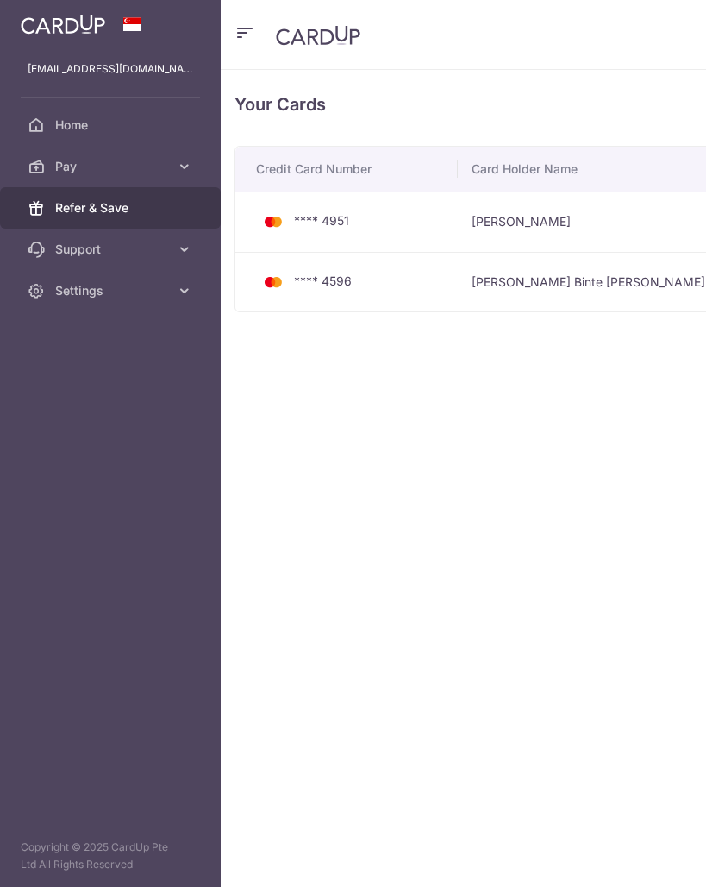
click at [127, 211] on span "Refer & Save" at bounding box center [112, 207] width 114 height 17
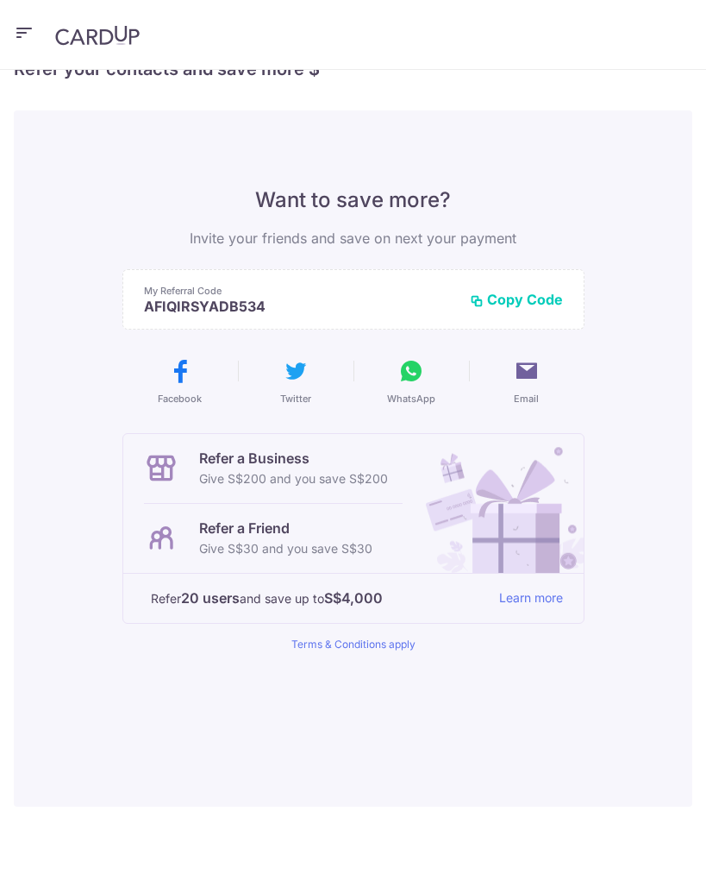
scroll to position [43, 0]
click at [22, 27] on icon "button" at bounding box center [24, 33] width 21 height 22
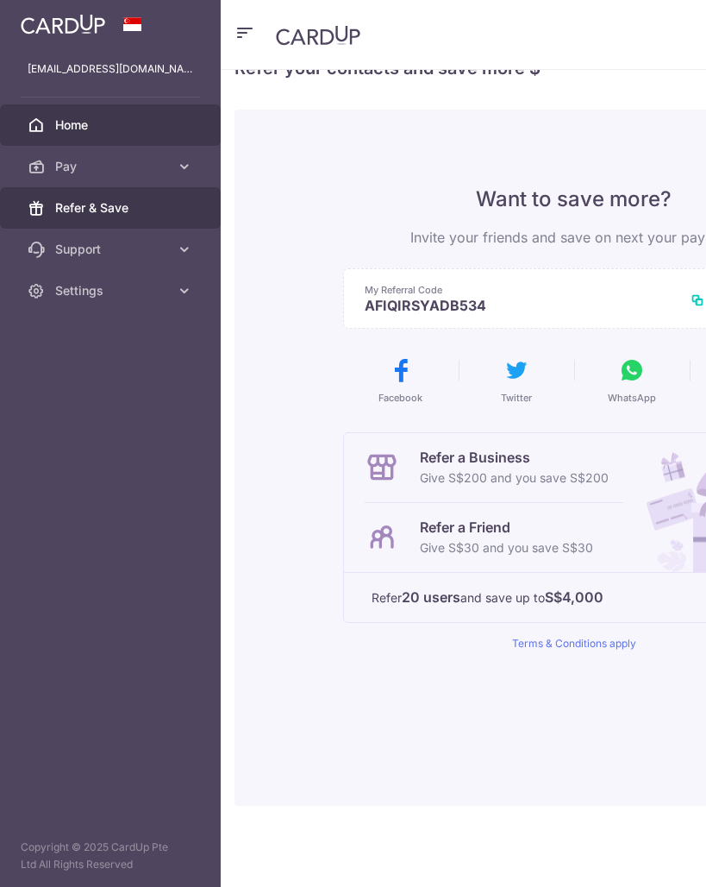
click at [97, 119] on span "Home" at bounding box center [112, 124] width 114 height 17
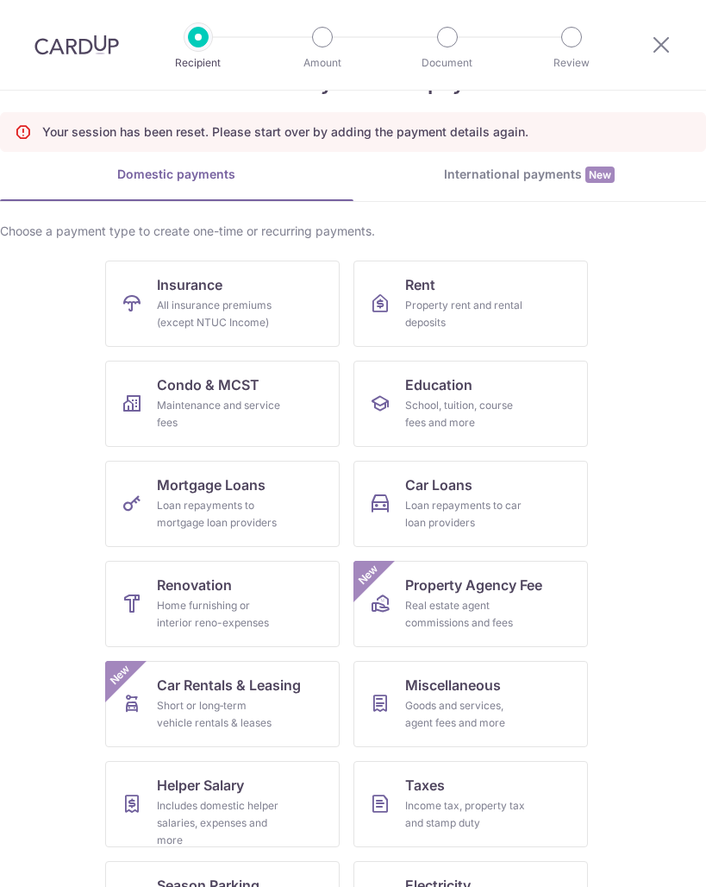
scroll to position [139, 0]
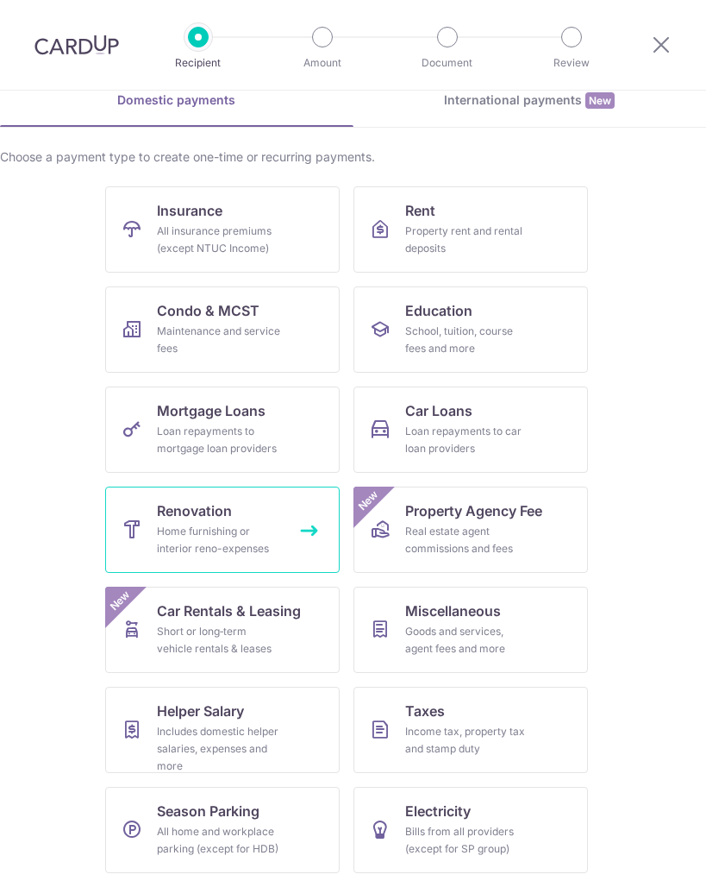
click at [273, 541] on div "Home furnishing or interior reno-expenses" at bounding box center [219, 540] width 124 height 34
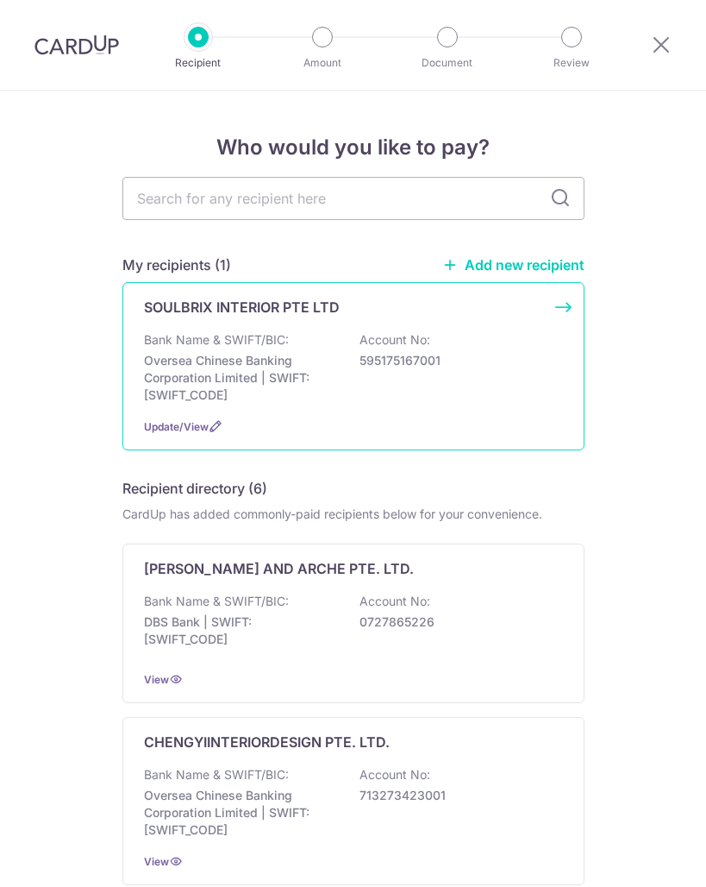
click at [298, 351] on div "Bank Name & SWIFT/BIC: Oversea Chinese Banking Corporation Limited | SWIFT: OCB…" at bounding box center [353, 367] width 419 height 72
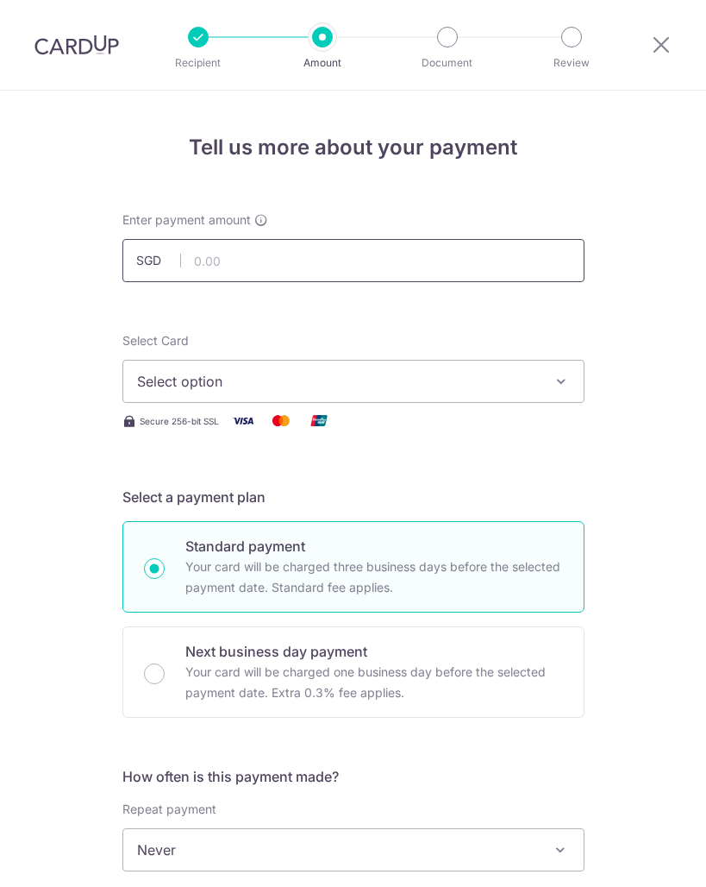
drag, startPoint x: 357, startPoint y: 254, endPoint x: 348, endPoint y: 248, distance: 11.2
click at [357, 254] on input "text" at bounding box center [353, 260] width 462 height 43
type input "1,000.00"
click at [338, 390] on span "Select option" at bounding box center [338, 381] width 402 height 21
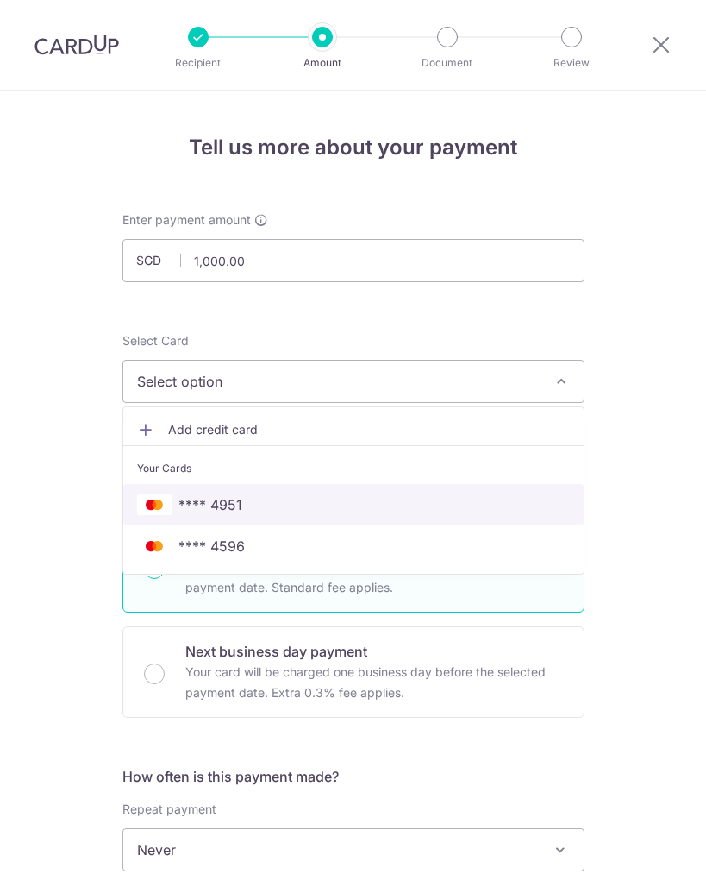
click at [317, 495] on span "**** 4951" at bounding box center [353, 504] width 433 height 21
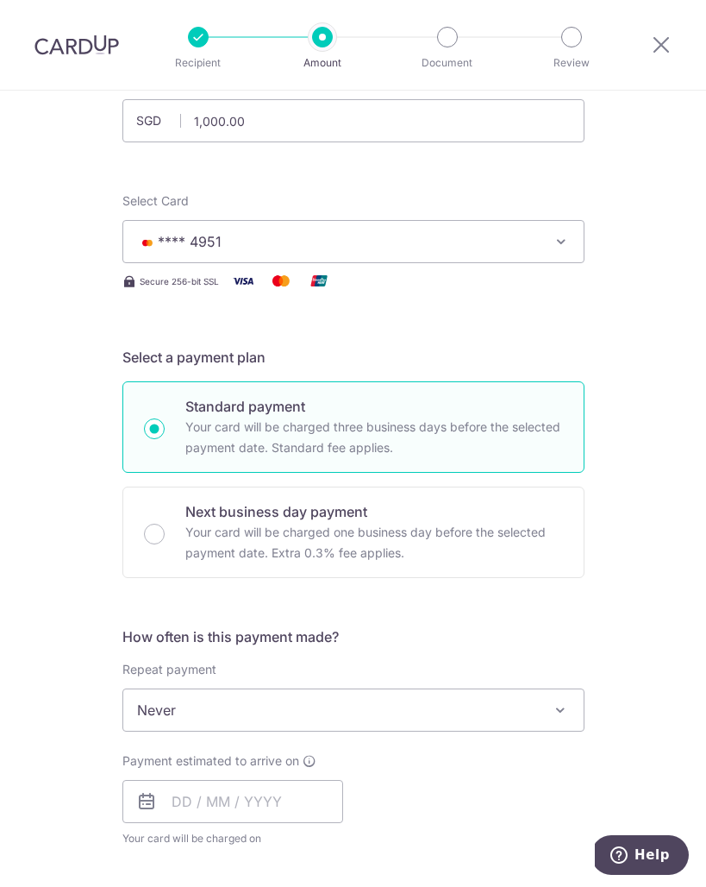
scroll to position [509, 0]
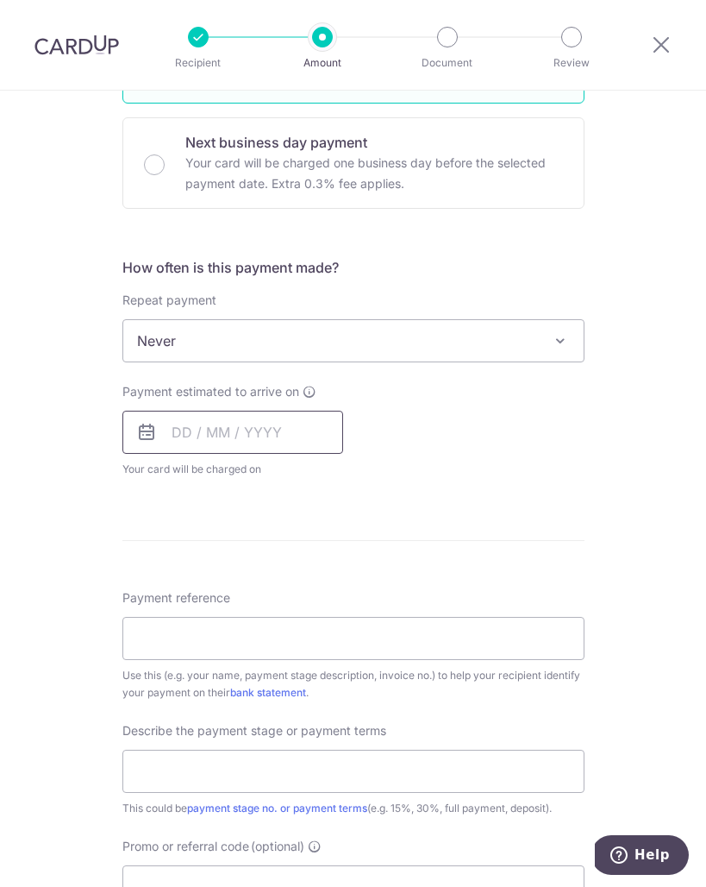
click at [246, 437] on input "text" at bounding box center [232, 432] width 221 height 43
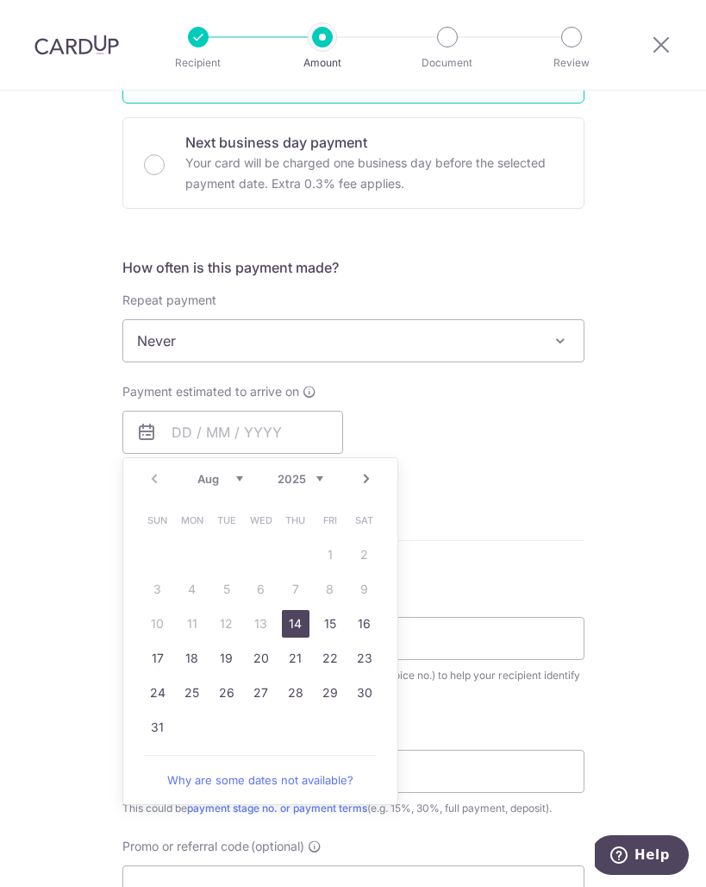
click at [300, 622] on link "14" at bounding box center [296, 624] width 28 height 28
type input "[DATE]"
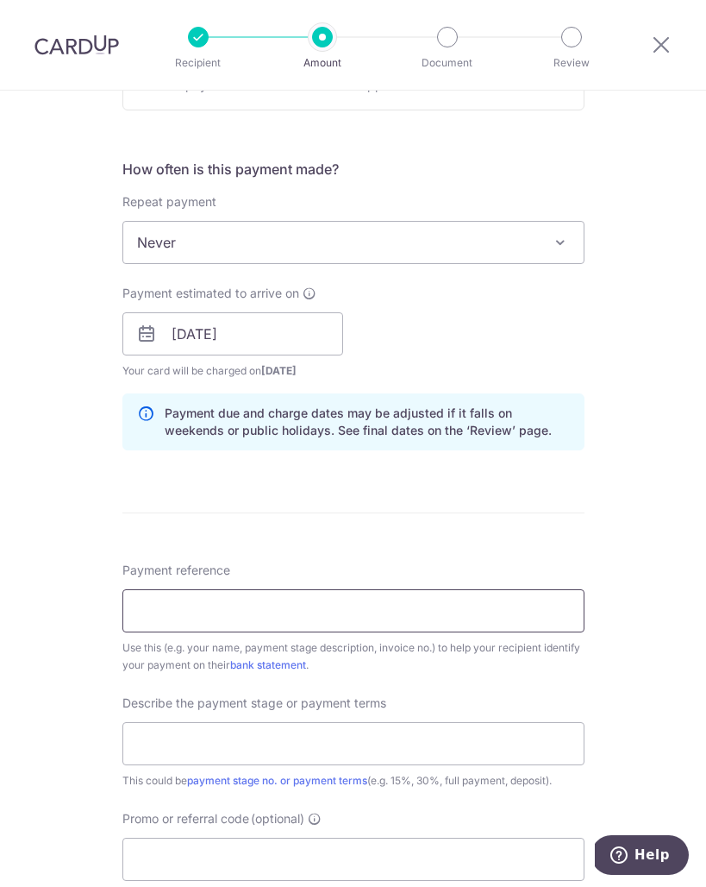
scroll to position [674, 0]
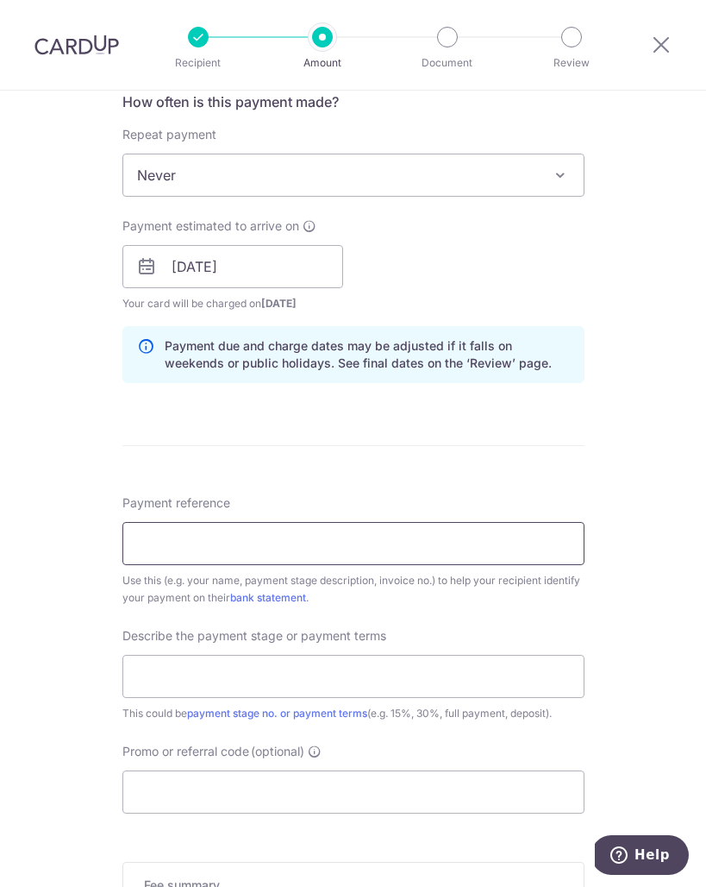
click at [420, 548] on input "Payment reference" at bounding box center [353, 543] width 462 height 43
type input "[PERSON_NAME] SB/25027"
click at [322, 671] on input "text" at bounding box center [353, 676] width 462 height 43
type input "Deposit"
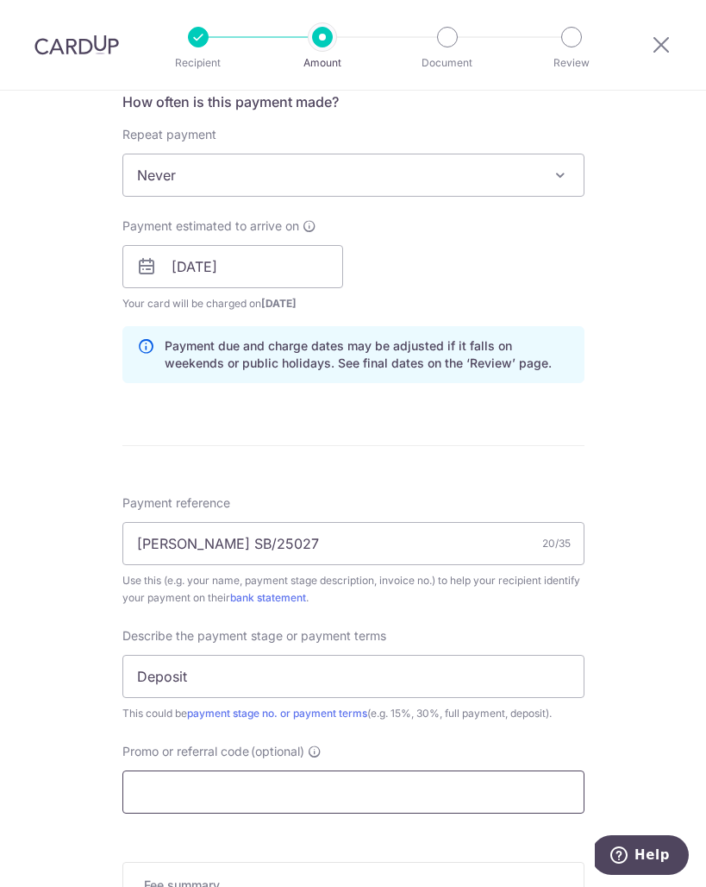
click at [268, 795] on input "Promo or referral code (optional)" at bounding box center [353, 791] width 462 height 43
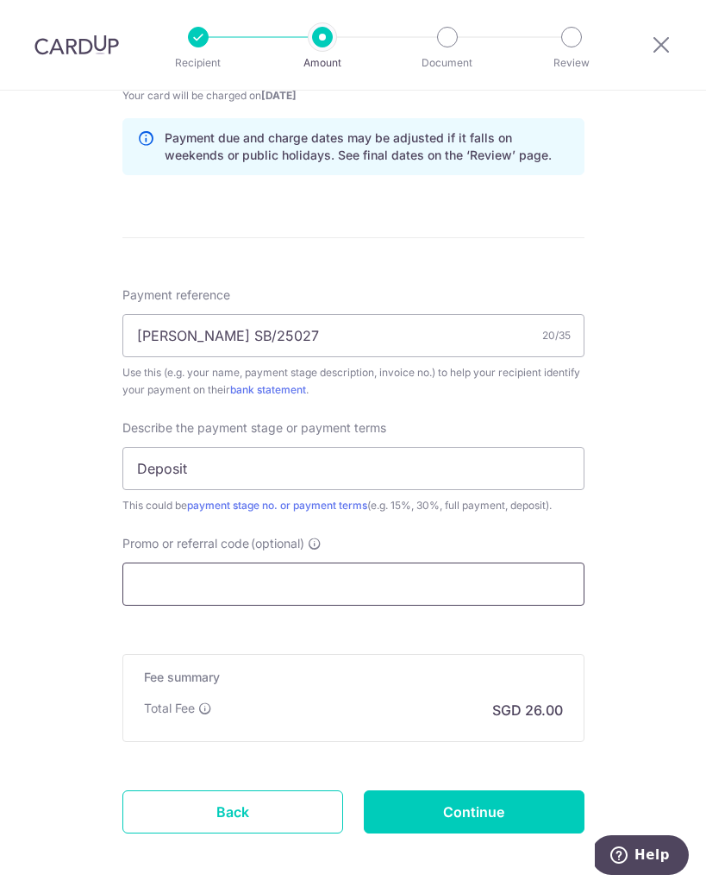
scroll to position [958, 0]
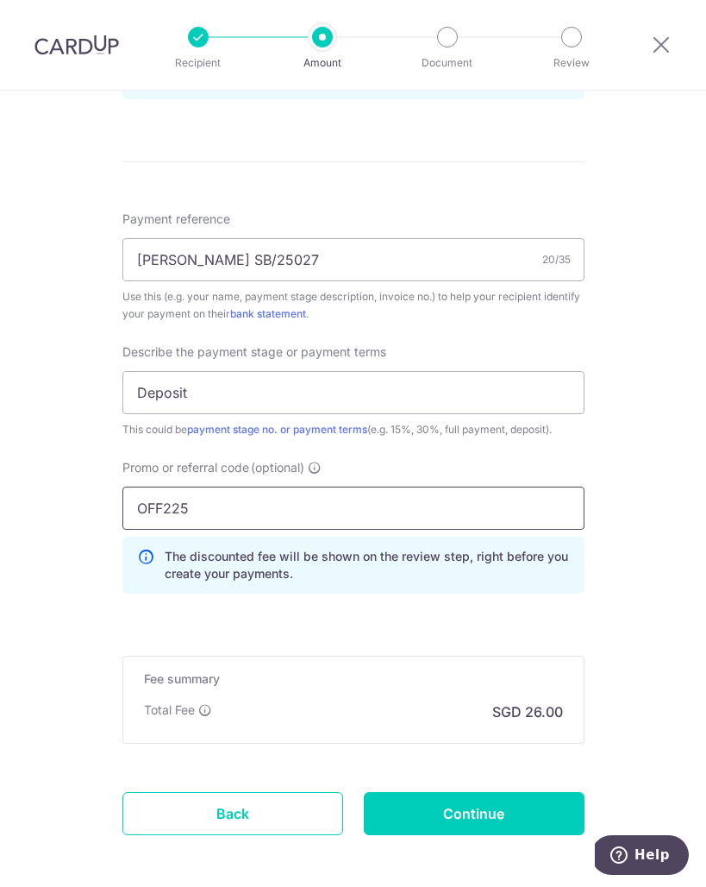
type input "OFF225"
drag, startPoint x: 642, startPoint y: 726, endPoint x: 628, endPoint y: 730, distance: 14.5
click at [642, 725] on div "Tell us more about your payment Enter payment amount SGD 1,000.00 1000.00 Selec…" at bounding box center [353, 48] width 706 height 1832
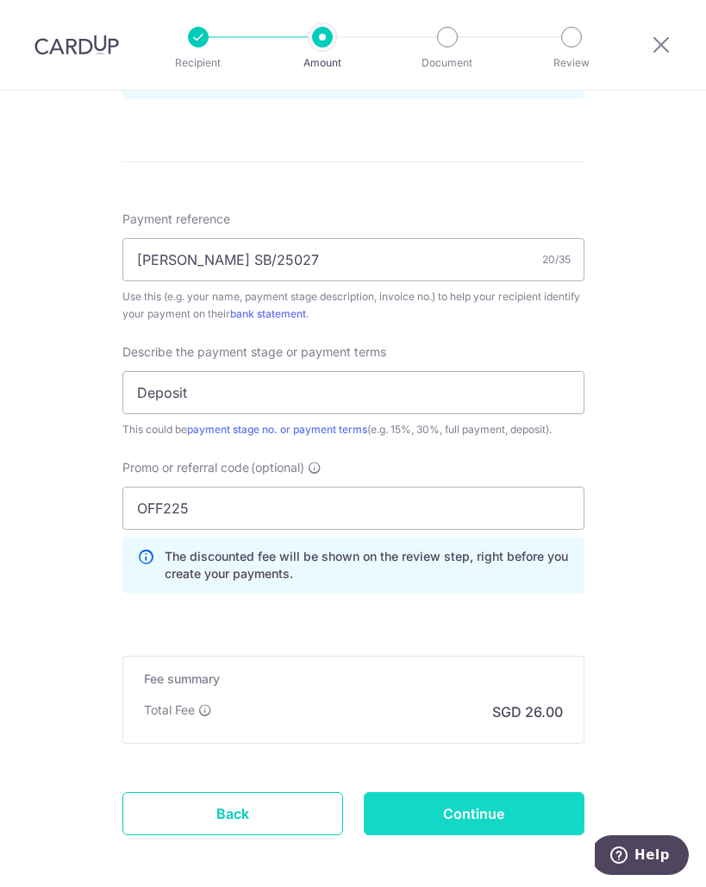
click at [529, 818] on input "Continue" at bounding box center [474, 813] width 221 height 43
type input "Create Schedule"
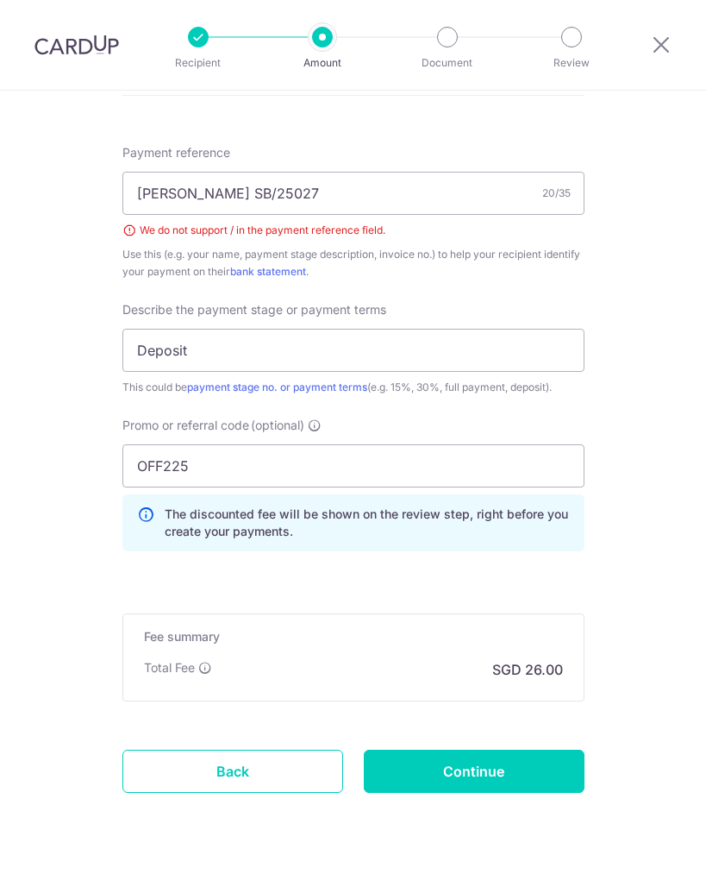
scroll to position [801, 0]
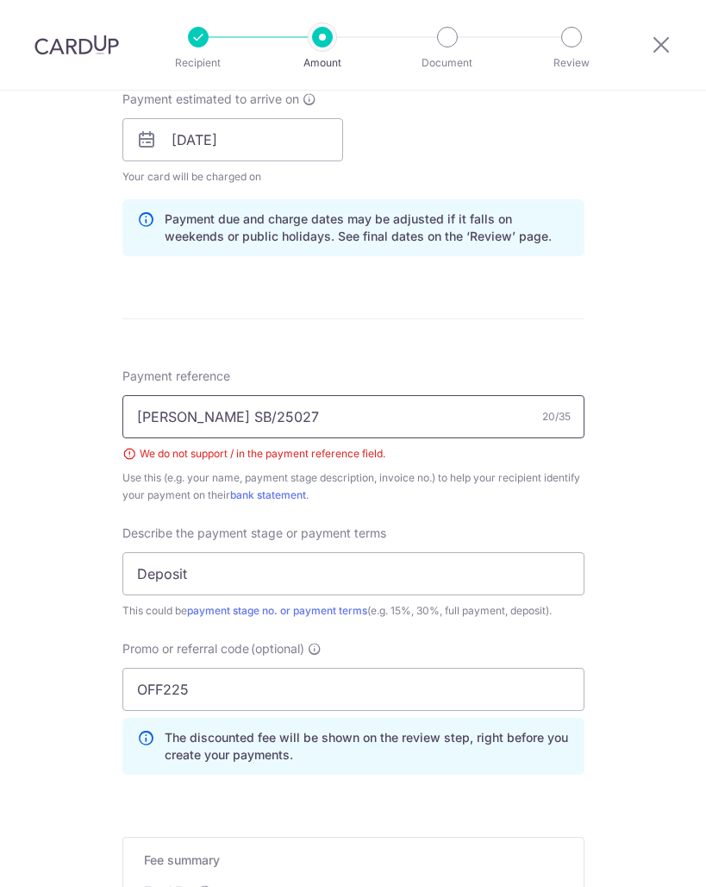
click at [230, 417] on input "Afiq Irsyad SB/25027" at bounding box center [353, 416] width 462 height 43
type input "[PERSON_NAME] SB25027"
click at [625, 532] on div "Tell us more about your payment Enter payment amount SGD 1,000.00 1000.00 Selec…" at bounding box center [353, 217] width 706 height 1856
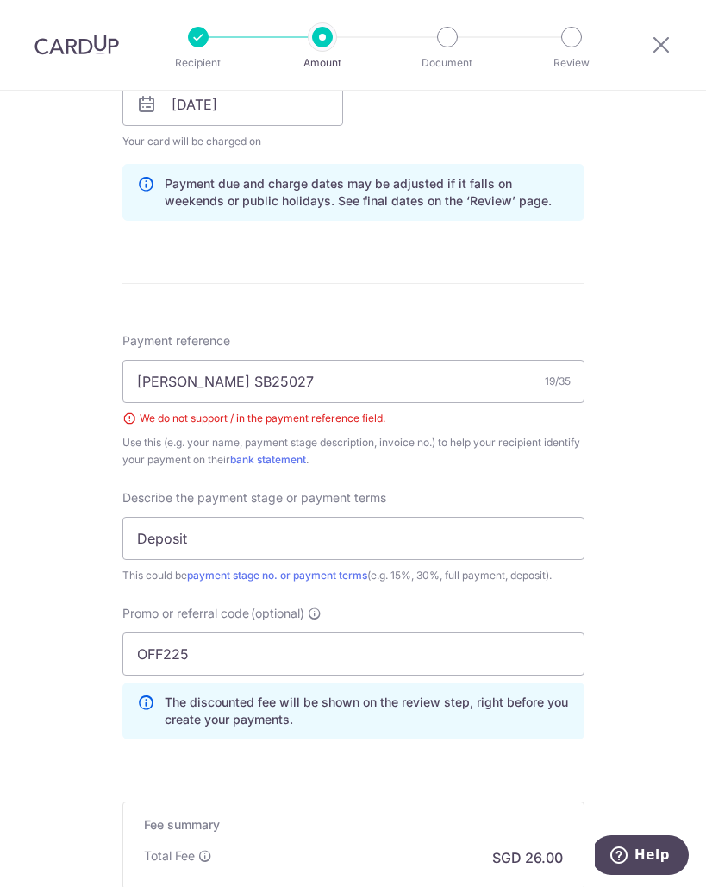
scroll to position [1060, 0]
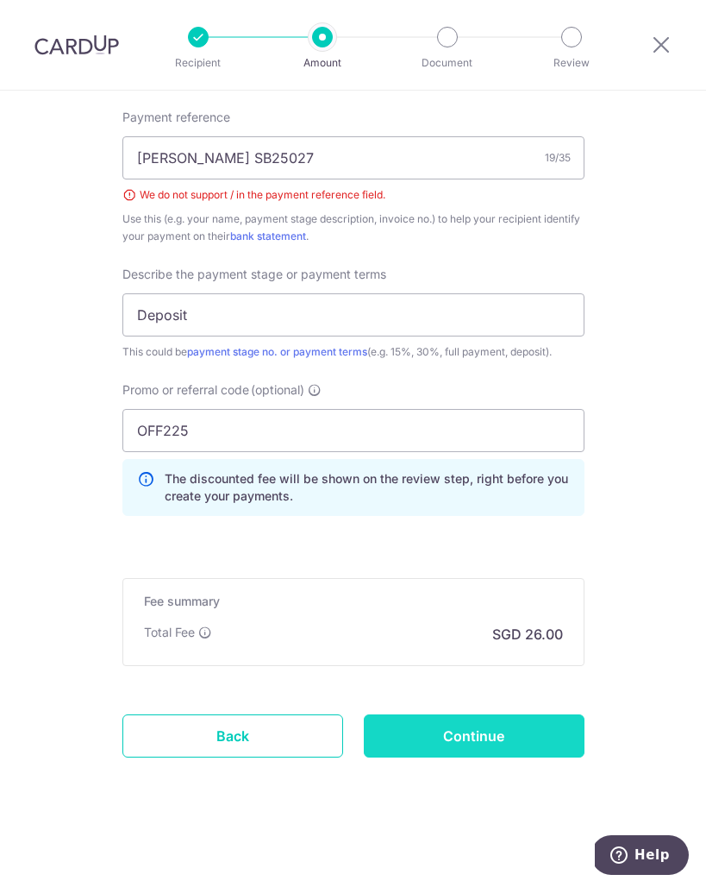
click at [437, 747] on input "Continue" at bounding box center [474, 735] width 221 height 43
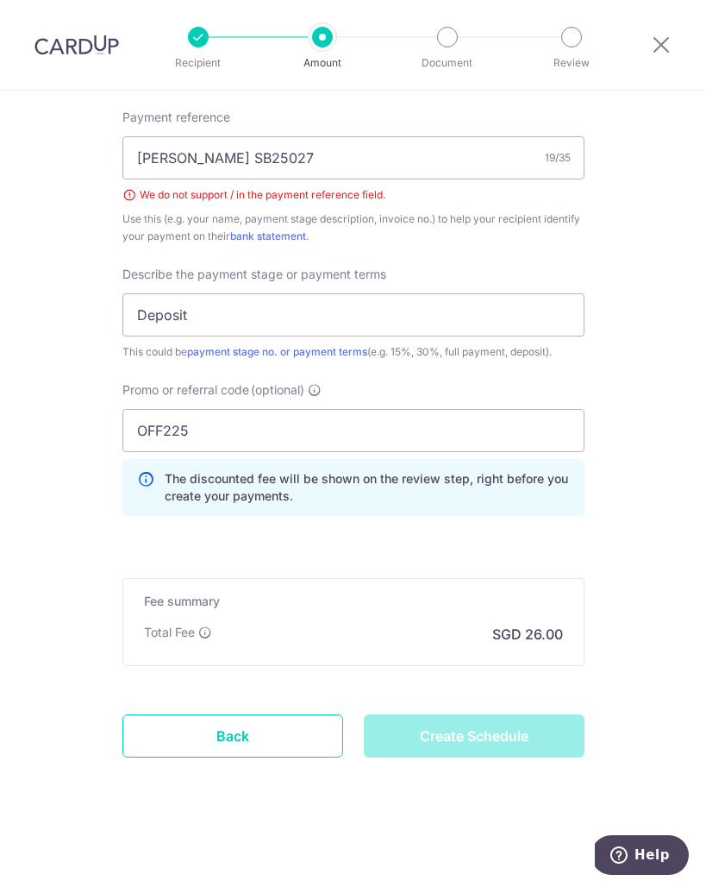
type input "Create Schedule"
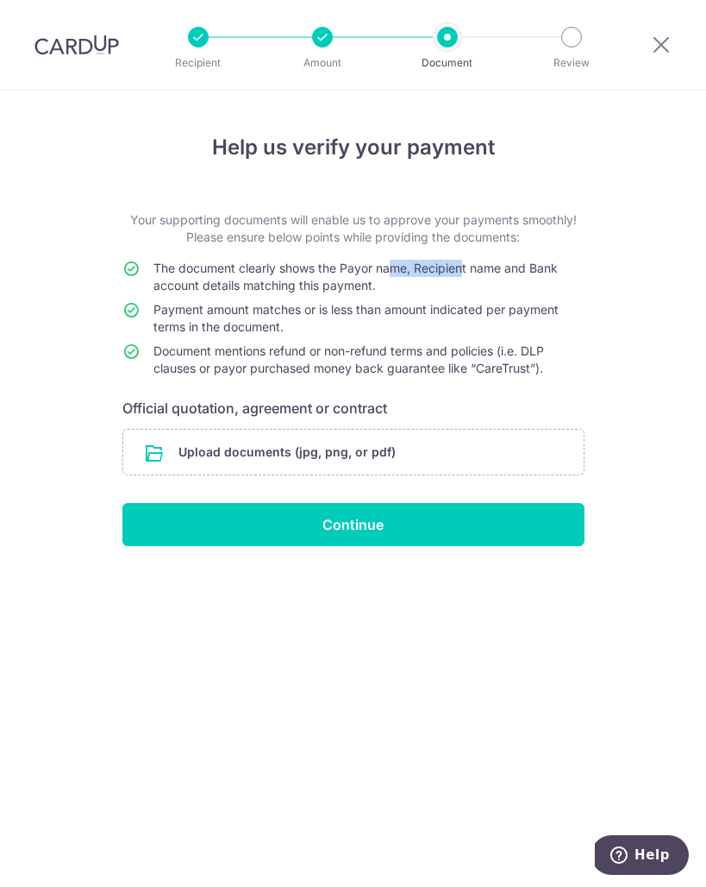
drag, startPoint x: 392, startPoint y: 266, endPoint x: 462, endPoint y: 266, distance: 70.7
click at [462, 266] on span "The document clearly shows the Payor name, Recipient name and Bank account deta…" at bounding box center [356, 276] width 404 height 32
drag, startPoint x: 483, startPoint y: 277, endPoint x: 521, endPoint y: 276, distance: 38.0
click at [521, 276] on td "The document clearly shows the Payor name, Recipient name and Bank account deta…" at bounding box center [369, 280] width 431 height 41
click at [522, 279] on td "The document clearly shows the Payor name, Recipient name and Bank account deta…" at bounding box center [369, 280] width 431 height 41
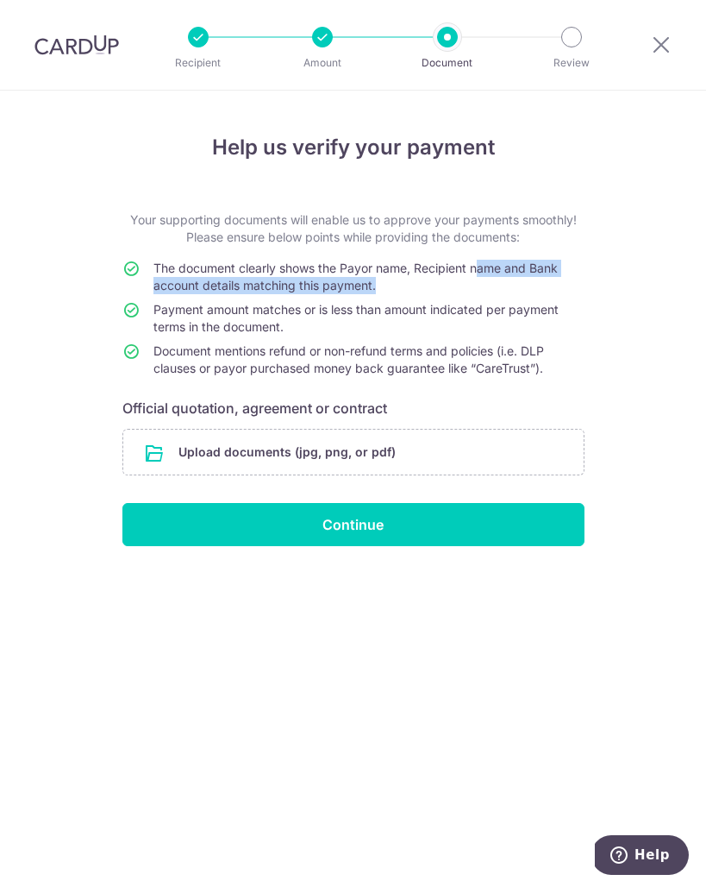
drag, startPoint x: 480, startPoint y: 265, endPoint x: 488, endPoint y: 285, distance: 22.4
click at [488, 285] on td "The document clearly shows the Payor name, Recipient name and Bank account deta…" at bounding box center [369, 280] width 431 height 41
click at [487, 287] on td "The document clearly shows the Payor name, Recipient name and Bank account deta…" at bounding box center [369, 280] width 431 height 41
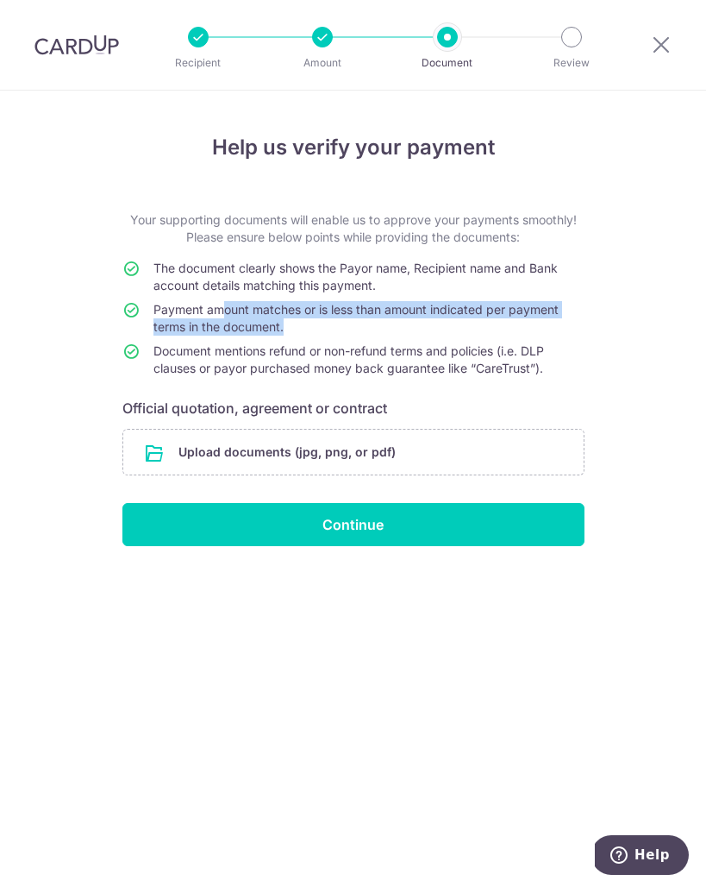
drag, startPoint x: 227, startPoint y: 308, endPoint x: 454, endPoint y: 323, distance: 227.3
click at [454, 323] on td "Payment amount matches or is less than amount indicated per payment terms in th…" at bounding box center [369, 321] width 431 height 41
click at [452, 324] on td "Payment amount matches or is less than amount indicated per payment terms in th…" at bounding box center [369, 321] width 431 height 41
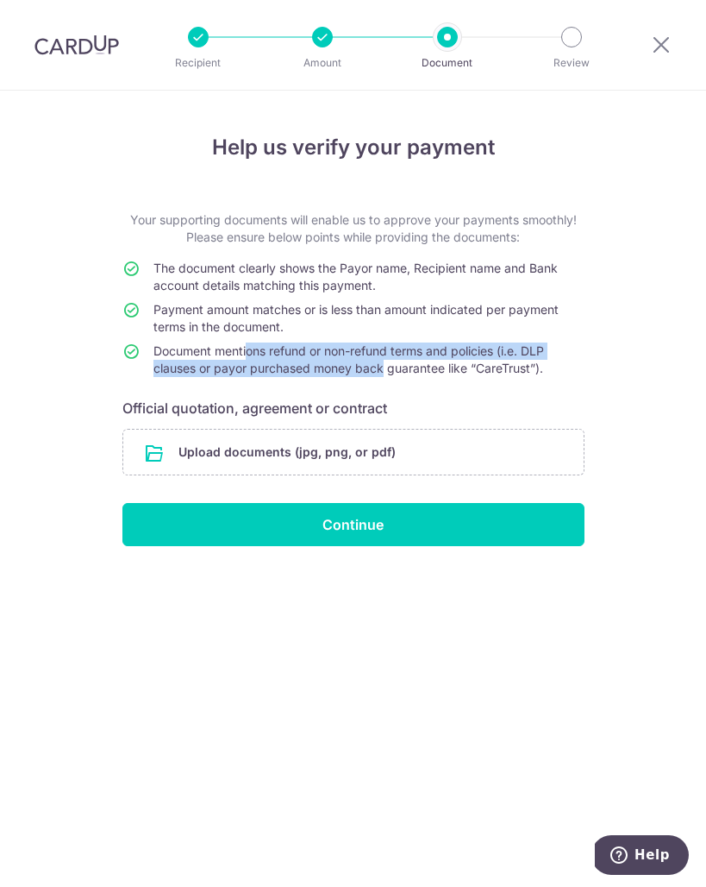
drag, startPoint x: 252, startPoint y: 353, endPoint x: 383, endPoint y: 361, distance: 131.4
click at [383, 361] on span "Document mentions refund or non-refund terms and policies (i.e. DLP clauses or …" at bounding box center [349, 359] width 391 height 32
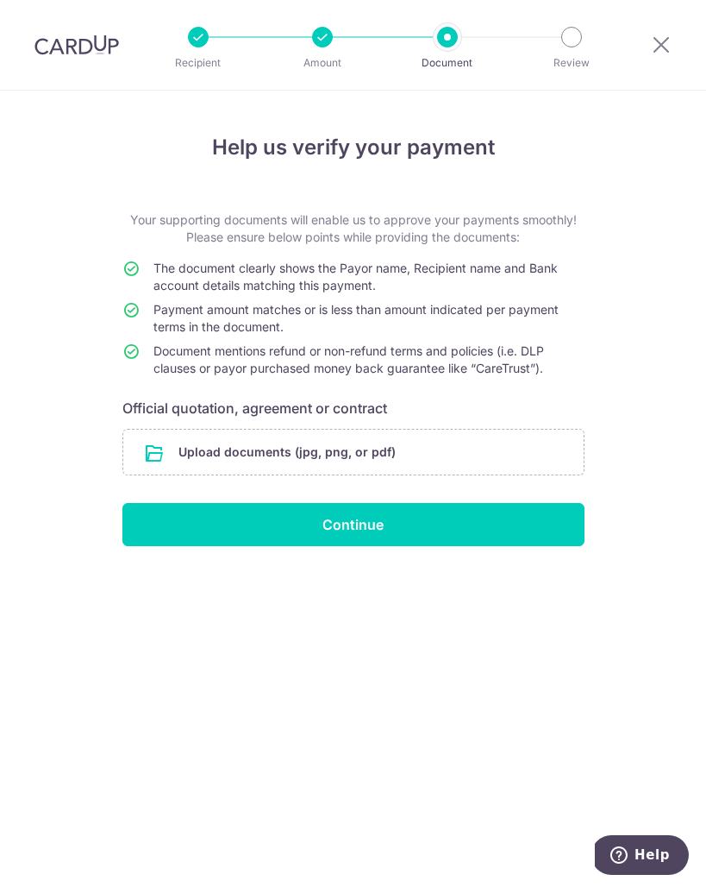
click at [384, 364] on span "Document mentions refund or non-refund terms and policies (i.e. DLP clauses or …" at bounding box center [349, 359] width 391 height 32
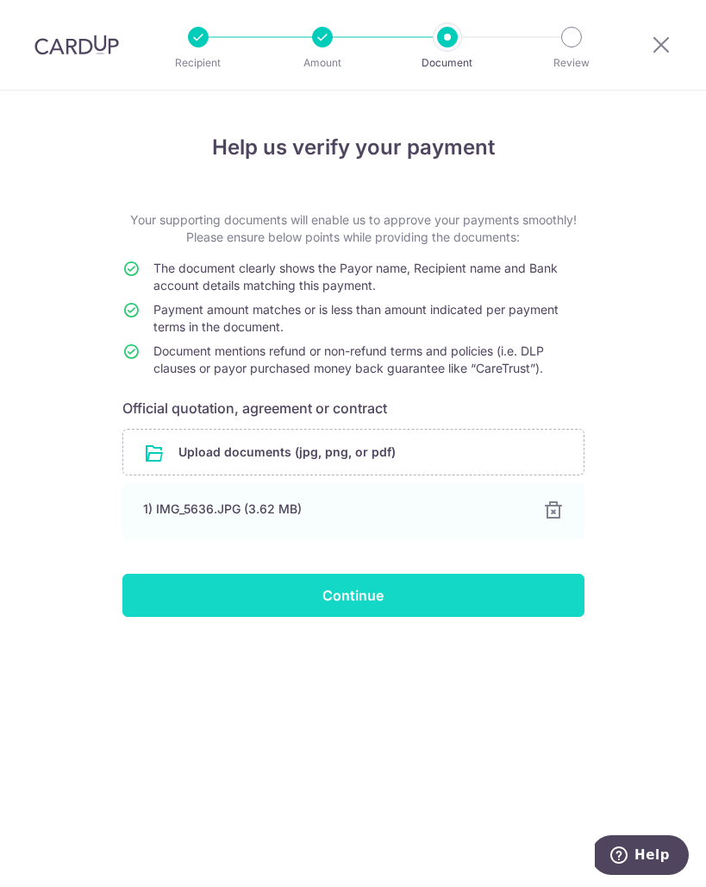
click at [440, 611] on input "Continue" at bounding box center [353, 595] width 462 height 43
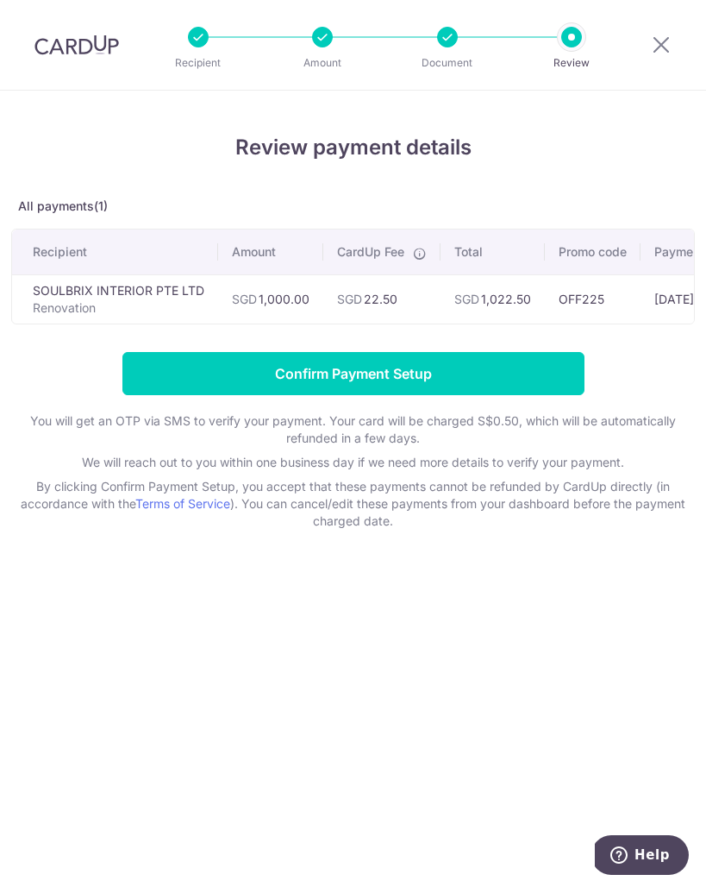
drag, startPoint x: 468, startPoint y: 327, endPoint x: 549, endPoint y: 330, distance: 81.1
click at [549, 324] on div "Recipient Amount CardUp Fee Total Promo code Payment Charged Payment Due Card S…" at bounding box center [353, 277] width 684 height 96
click at [521, 317] on td "SGD 1,022.50" at bounding box center [493, 298] width 104 height 49
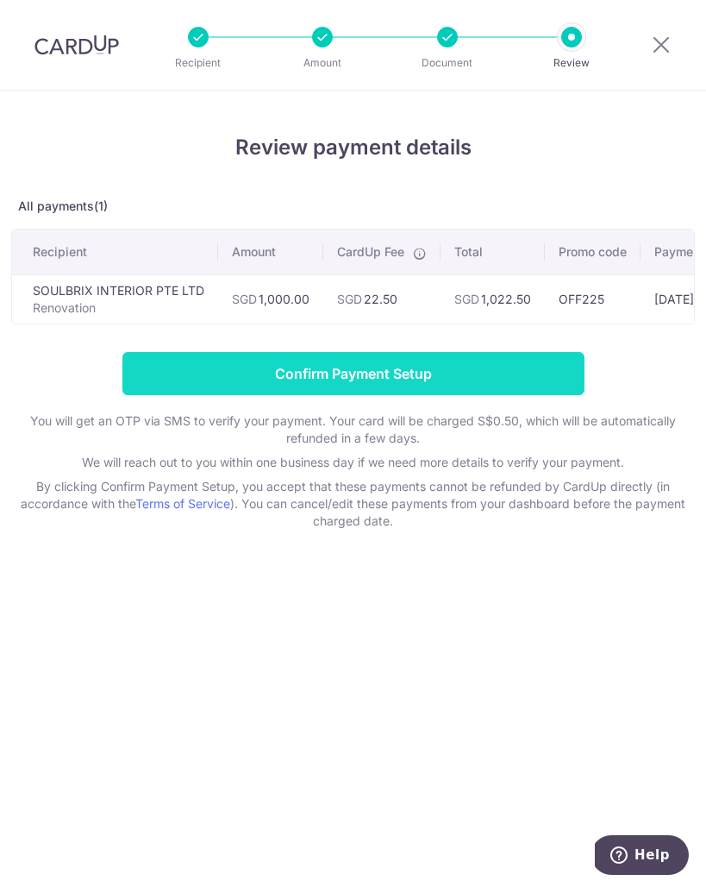
click at [328, 373] on input "Confirm Payment Setup" at bounding box center [353, 373] width 462 height 43
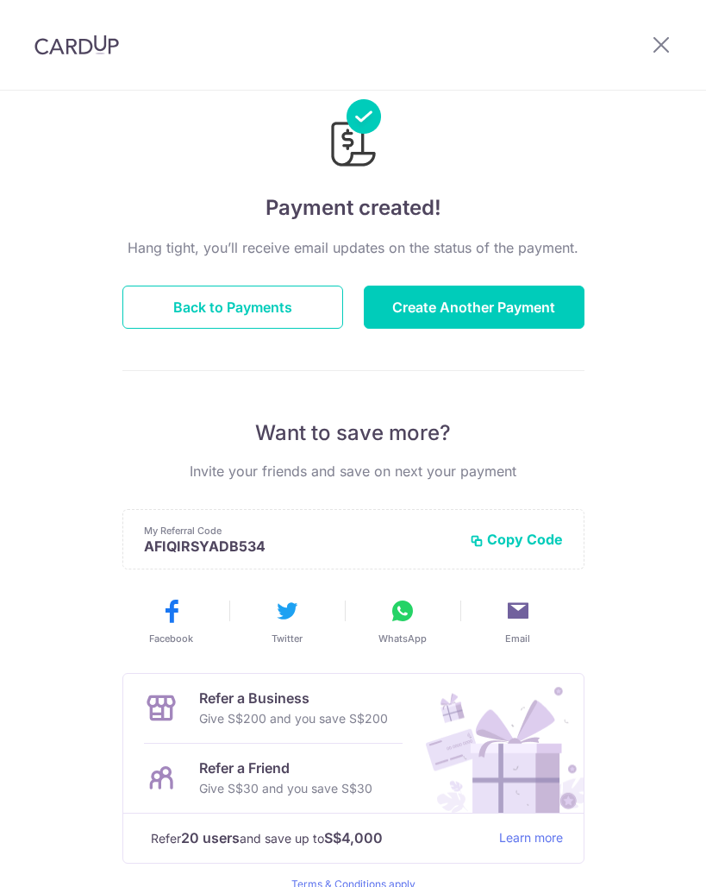
scroll to position [132, 0]
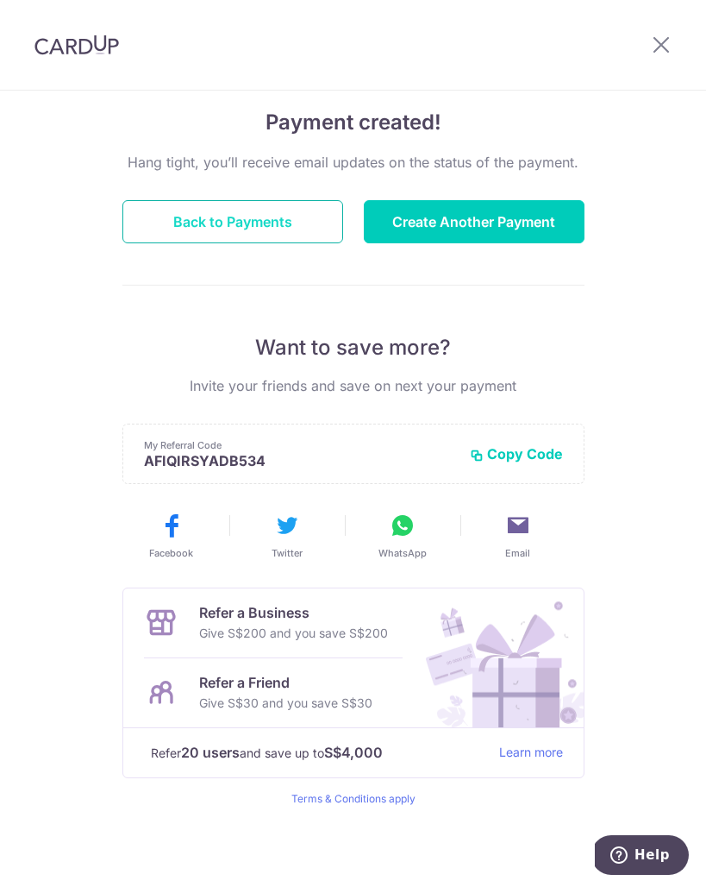
click at [273, 231] on button "Back to Payments" at bounding box center [232, 221] width 221 height 43
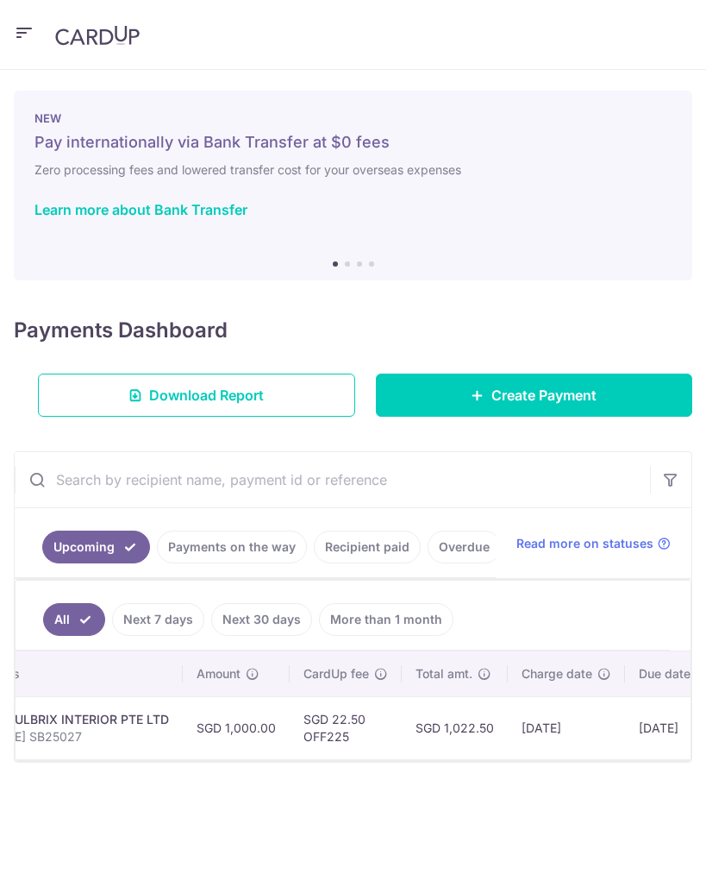
scroll to position [0, 308]
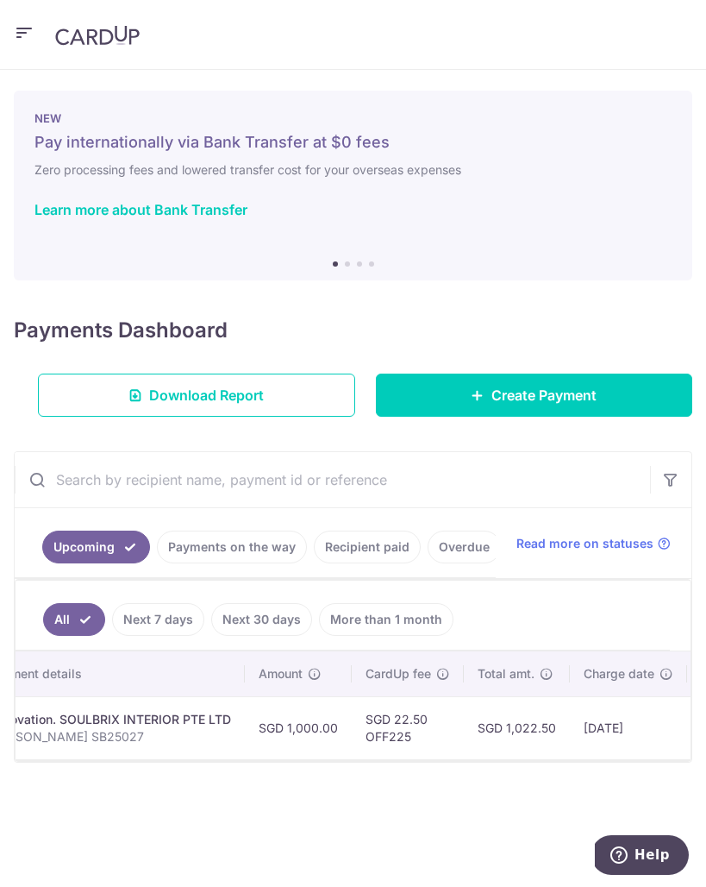
click at [336, 550] on link "Recipient paid" at bounding box center [367, 546] width 107 height 33
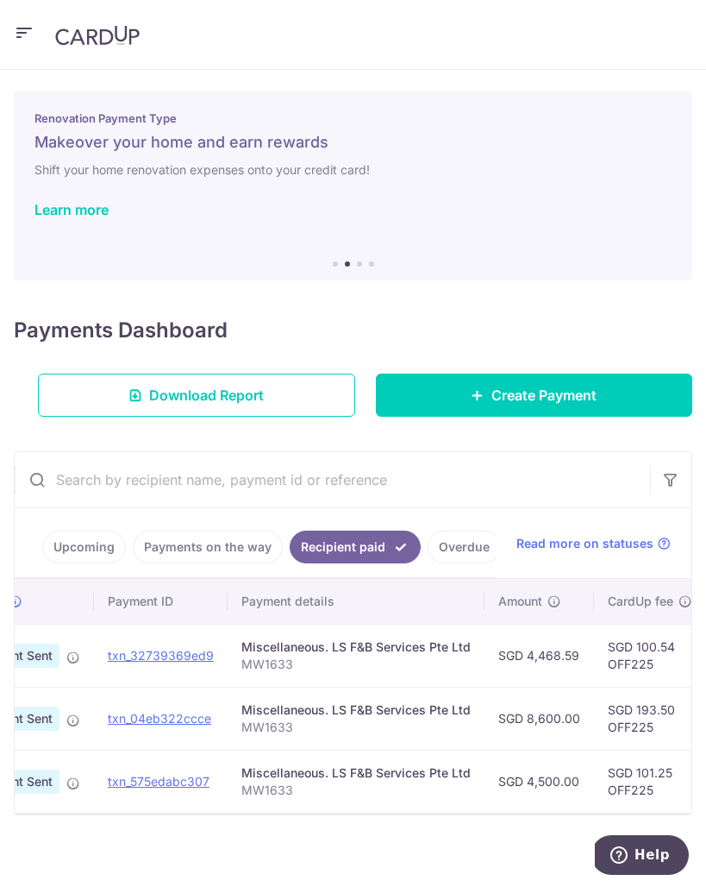
scroll to position [0, 0]
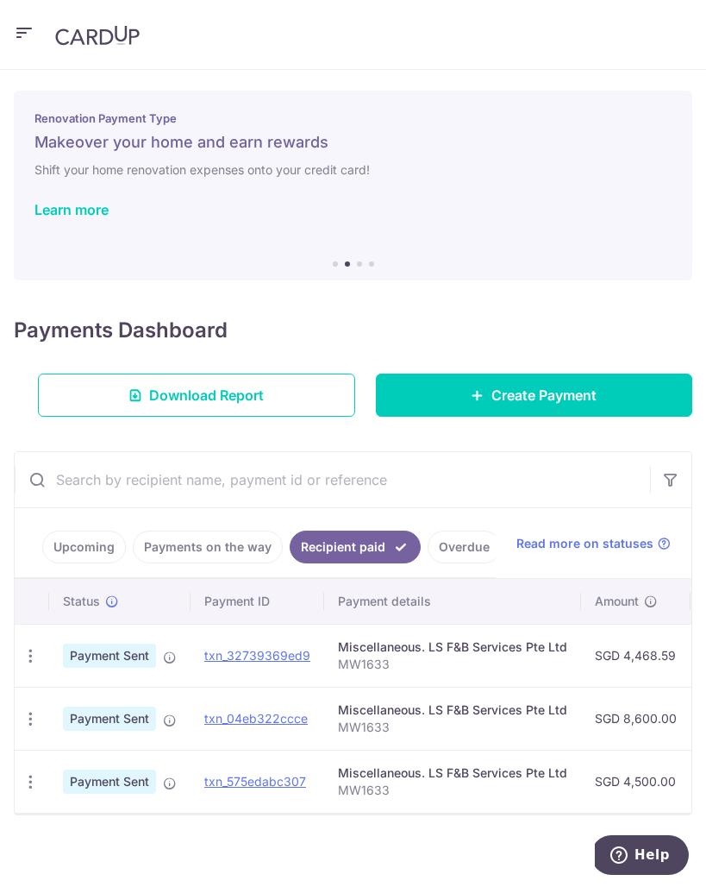
click at [204, 553] on link "Payments on the way" at bounding box center [208, 546] width 150 height 33
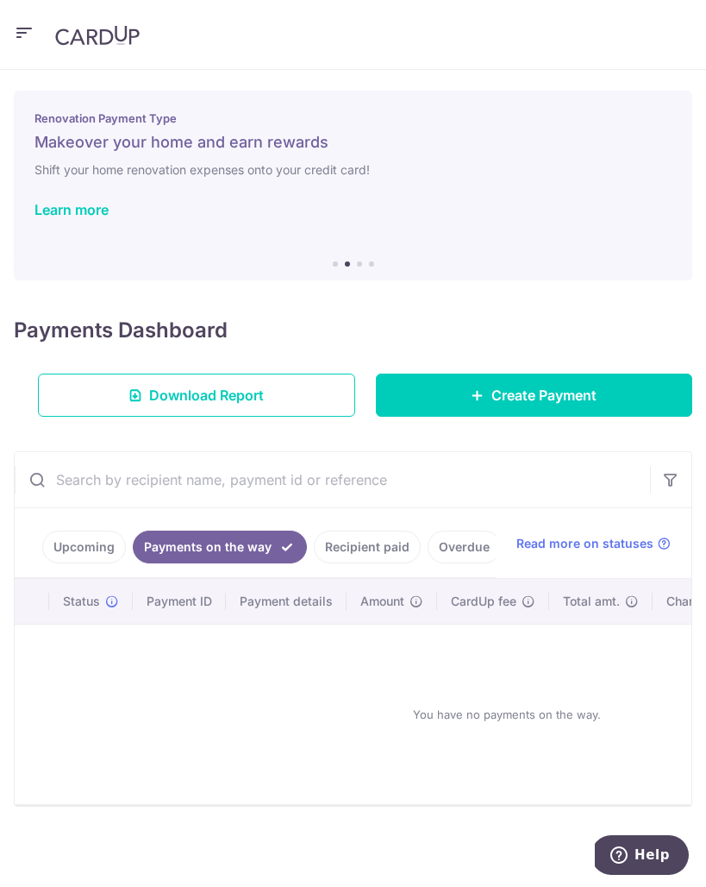
click at [58, 549] on link "Upcoming" at bounding box center [84, 546] width 84 height 33
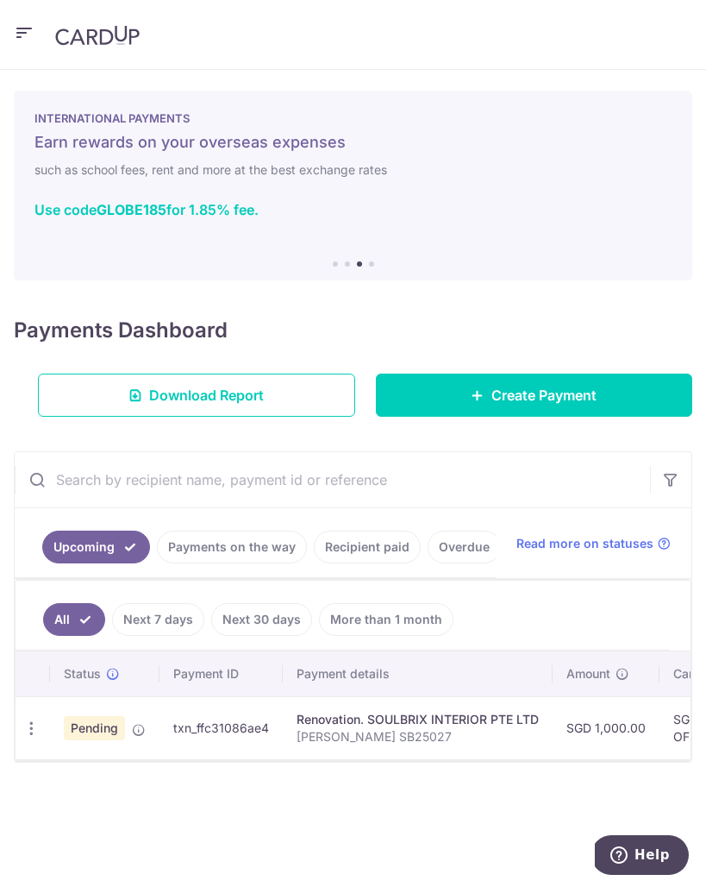
click at [230, 317] on div "Payments Dashboard Download Report Create Payment" at bounding box center [353, 362] width 679 height 109
